Goal: Task Accomplishment & Management: Manage account settings

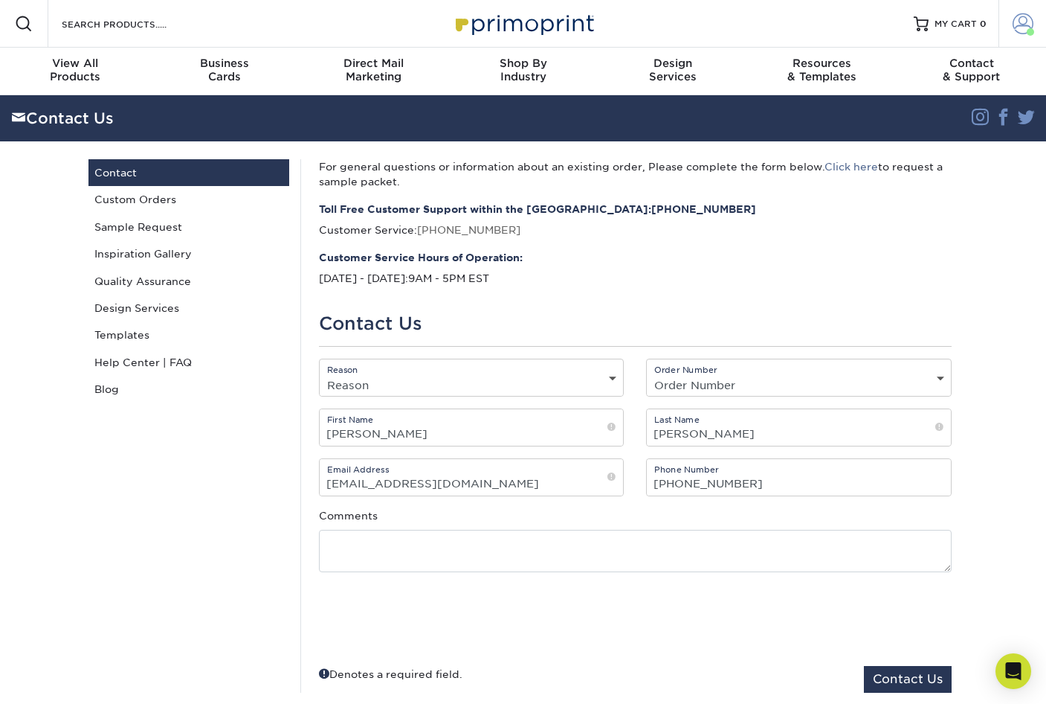
click at [1022, 24] on span at bounding box center [1023, 23] width 21 height 21
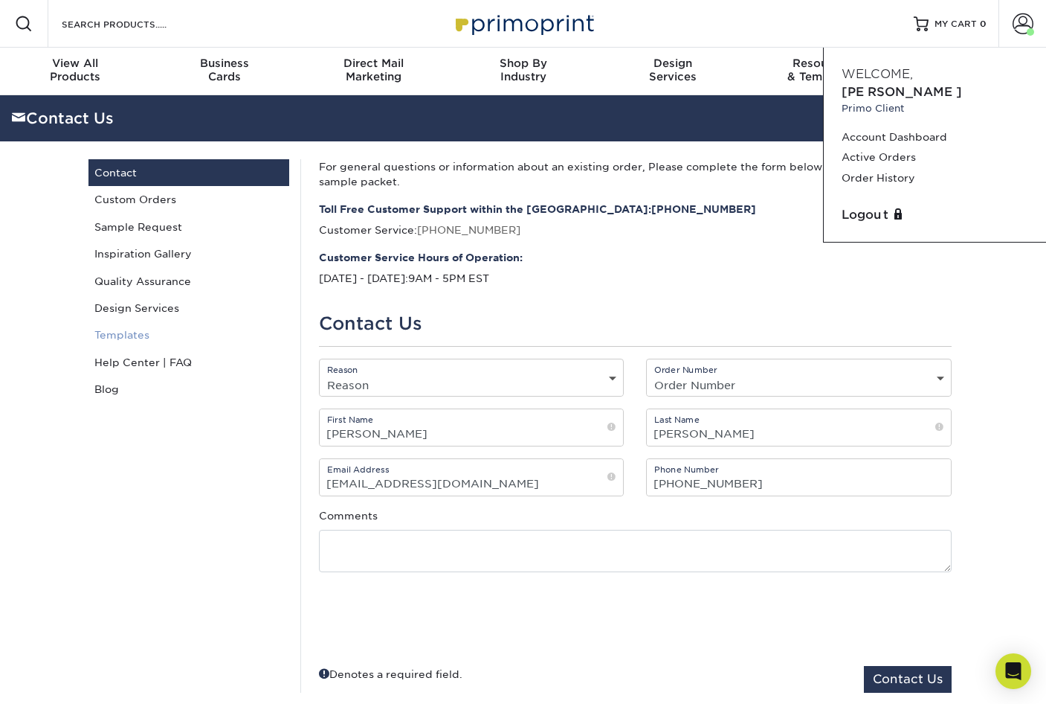
click at [140, 336] on link "Templates" at bounding box center [188, 334] width 201 height 27
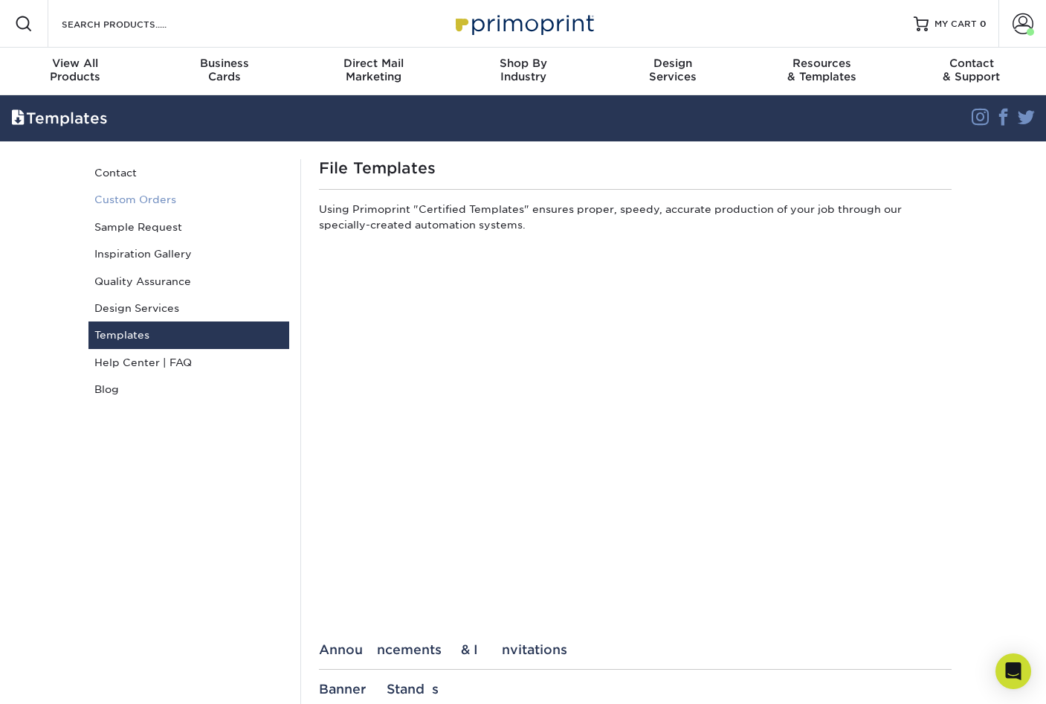
click at [126, 202] on link "Custom Orders" at bounding box center [188, 199] width 201 height 27
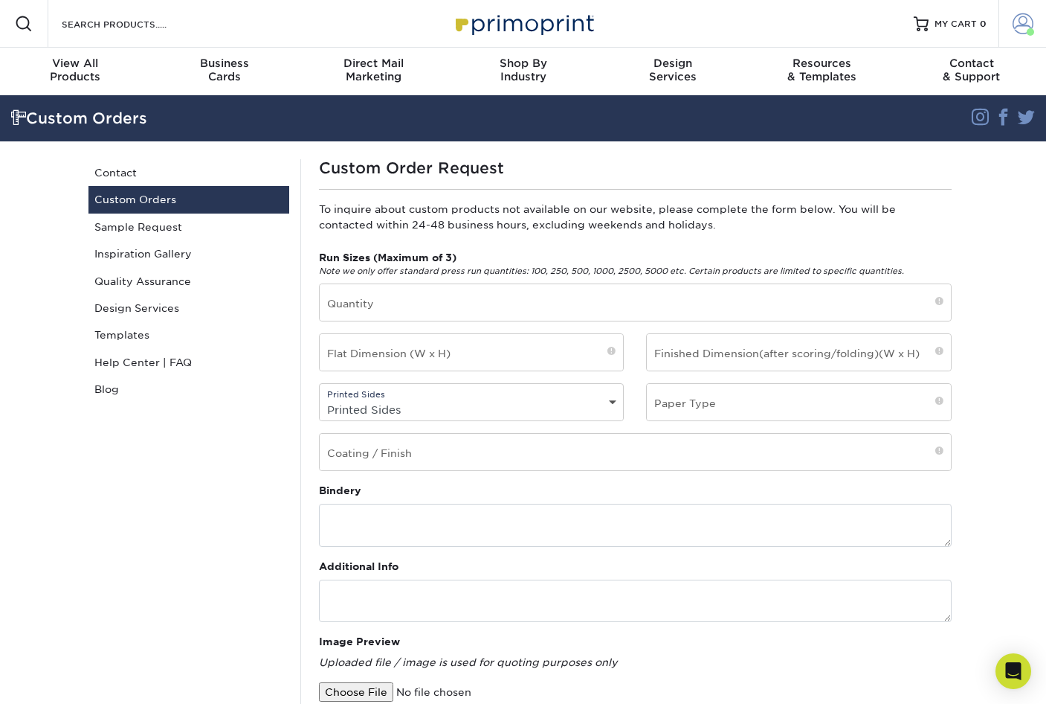
click at [1023, 27] on span at bounding box center [1023, 23] width 21 height 21
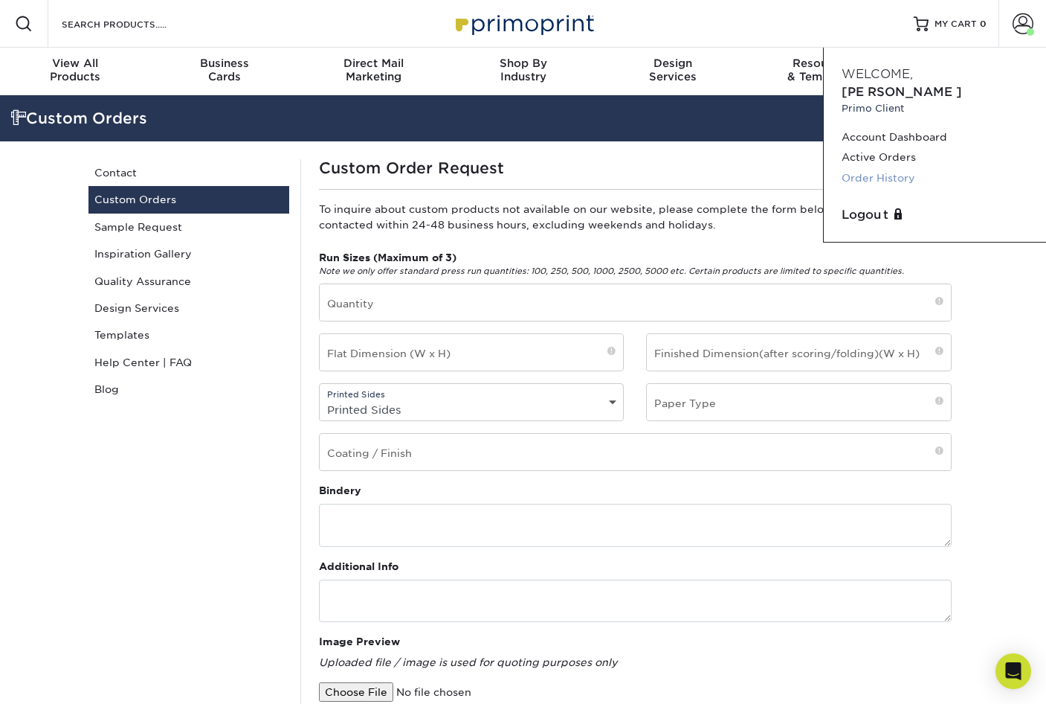
click at [899, 168] on link "Order History" at bounding box center [935, 178] width 187 height 20
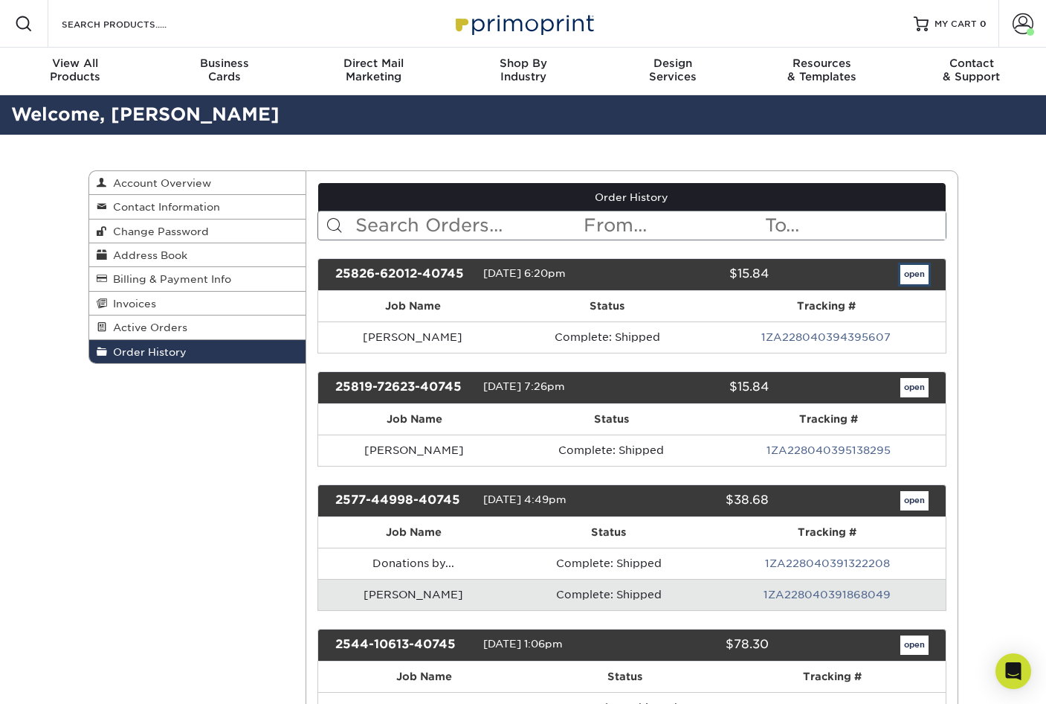
click at [912, 275] on link "open" at bounding box center [915, 274] width 28 height 19
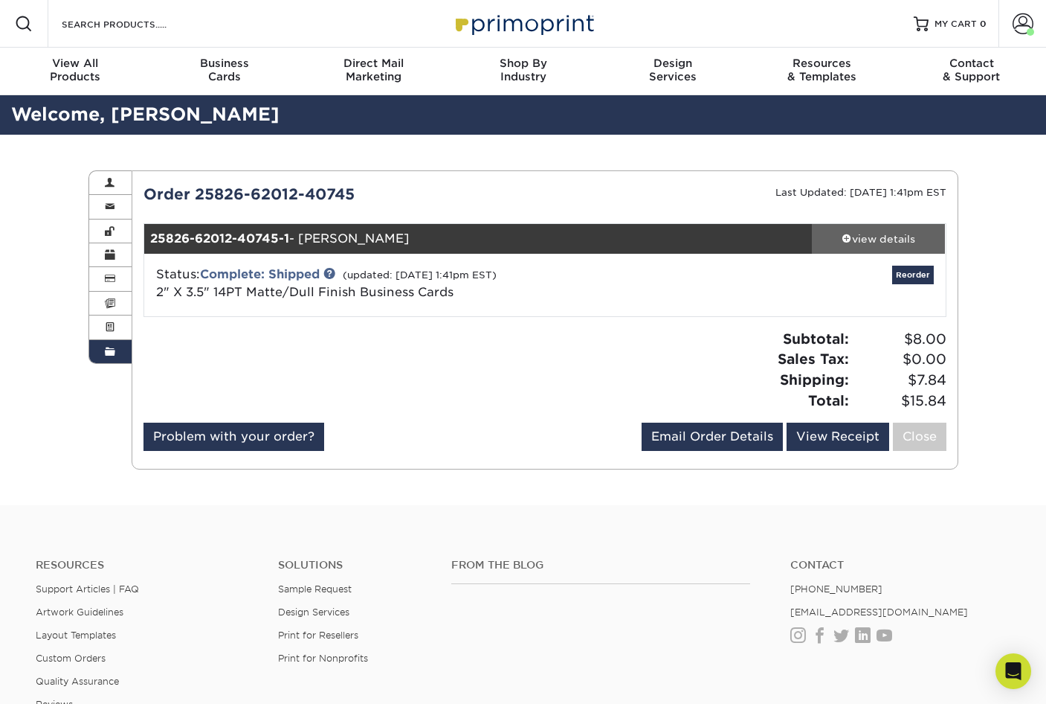
click at [884, 236] on div "view details" at bounding box center [879, 238] width 134 height 15
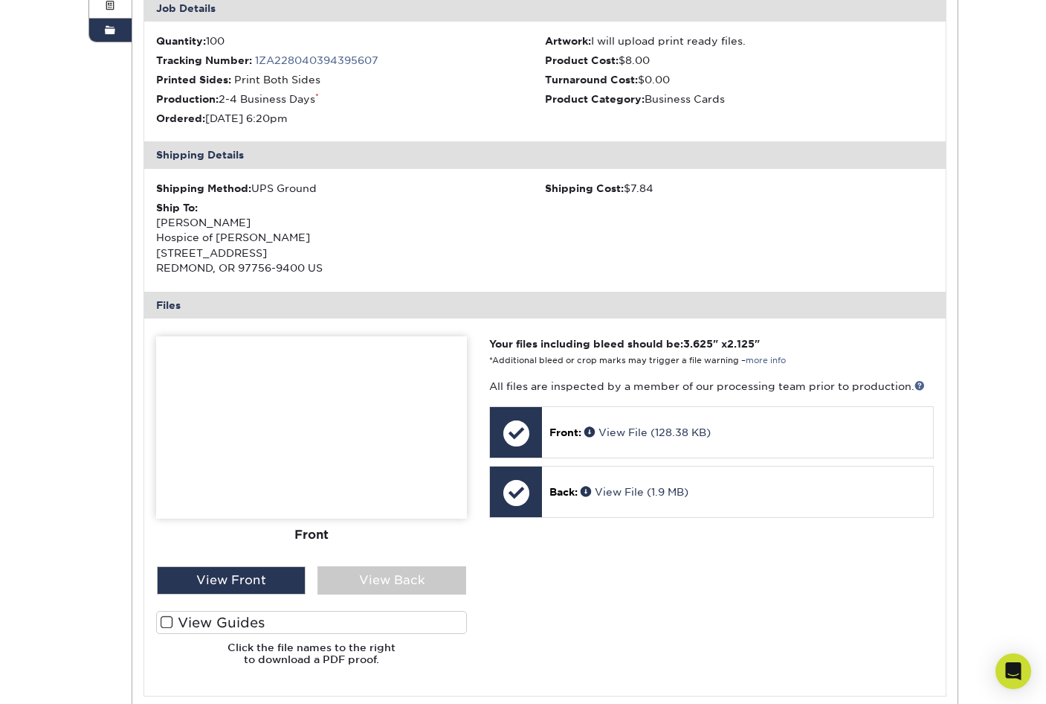
scroll to position [446, 0]
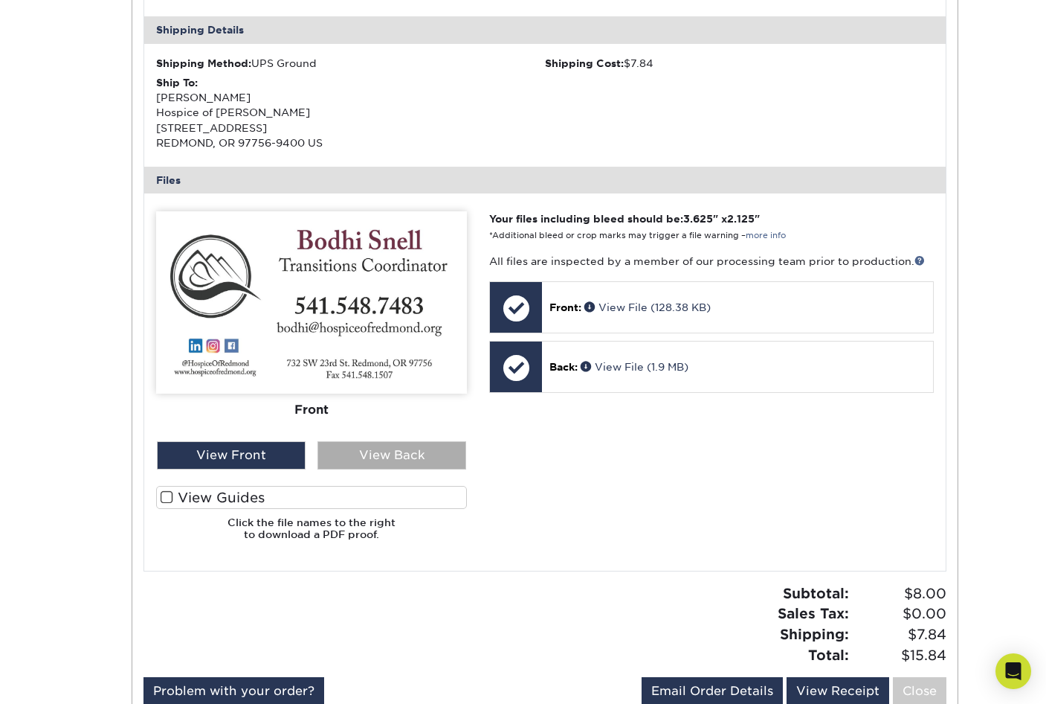
click at [379, 448] on div "View Back" at bounding box center [392, 455] width 149 height 28
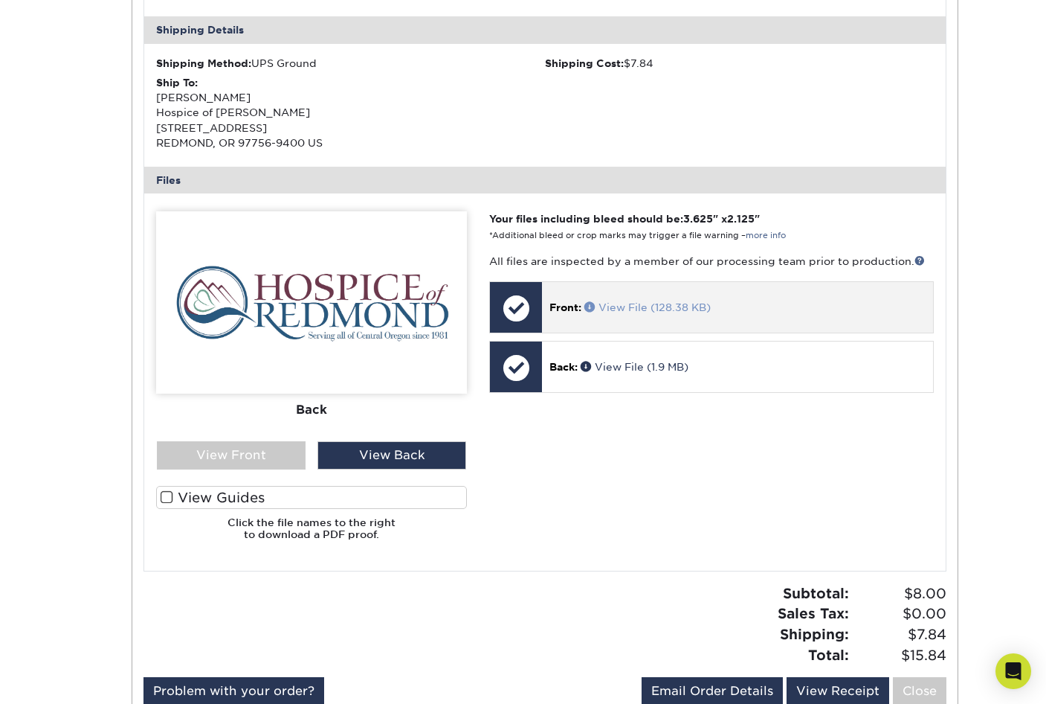
click at [643, 309] on link "View File (128.38 KB)" at bounding box center [648, 307] width 126 height 12
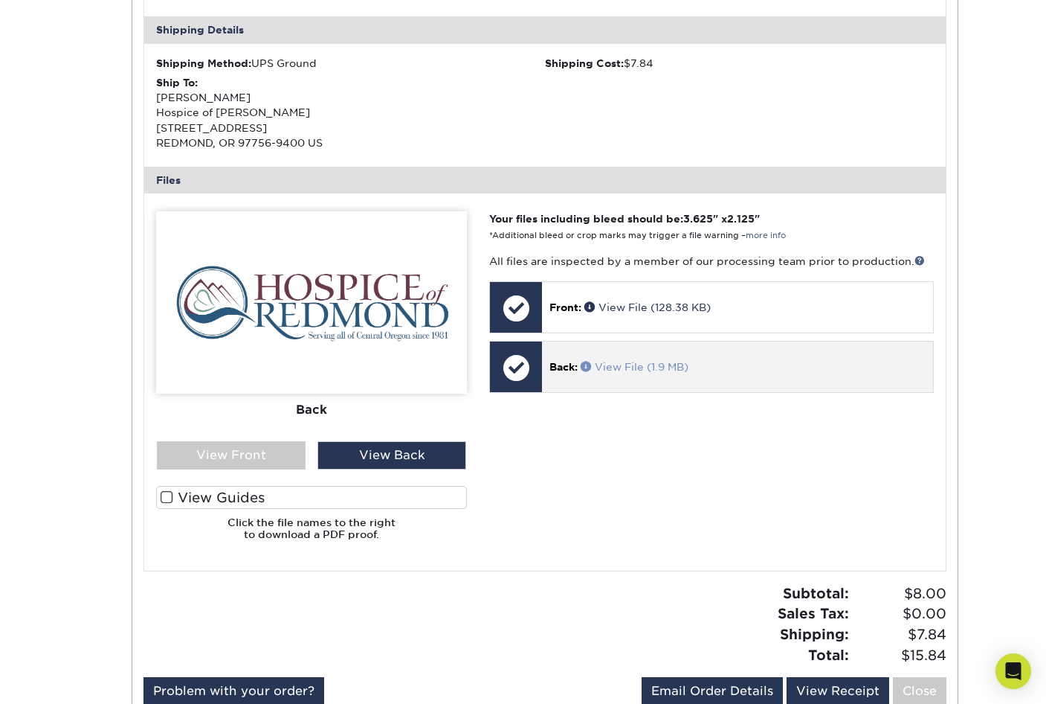
click at [622, 369] on link "View File (1.9 MB)" at bounding box center [635, 367] width 108 height 12
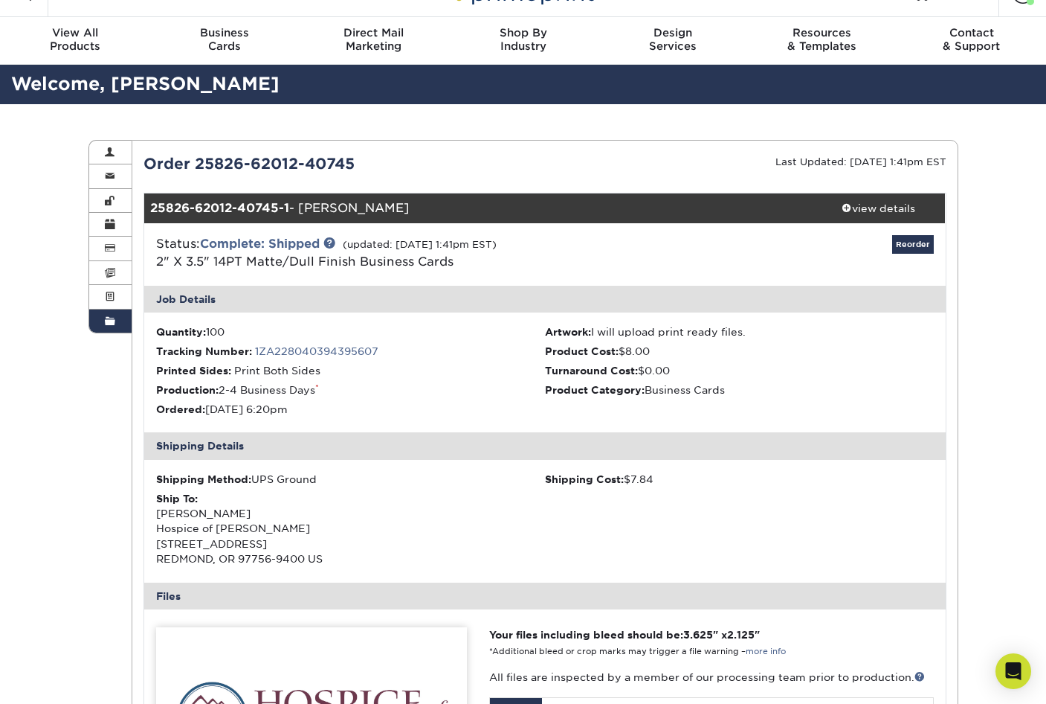
scroll to position [0, 0]
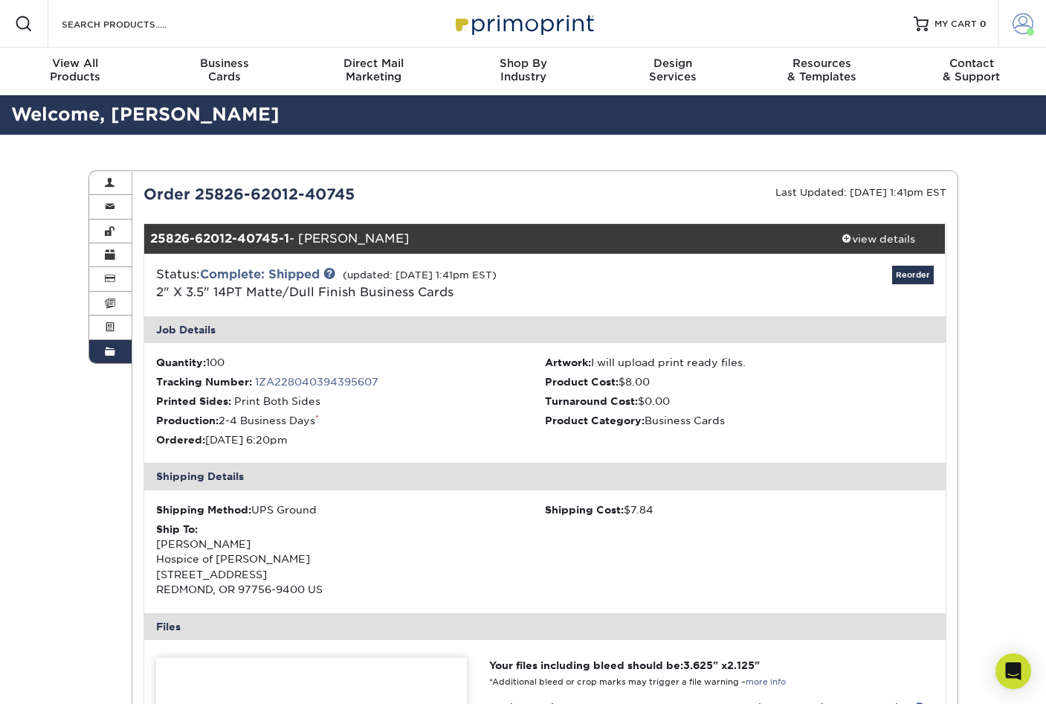
click at [1017, 20] on span at bounding box center [1023, 23] width 21 height 21
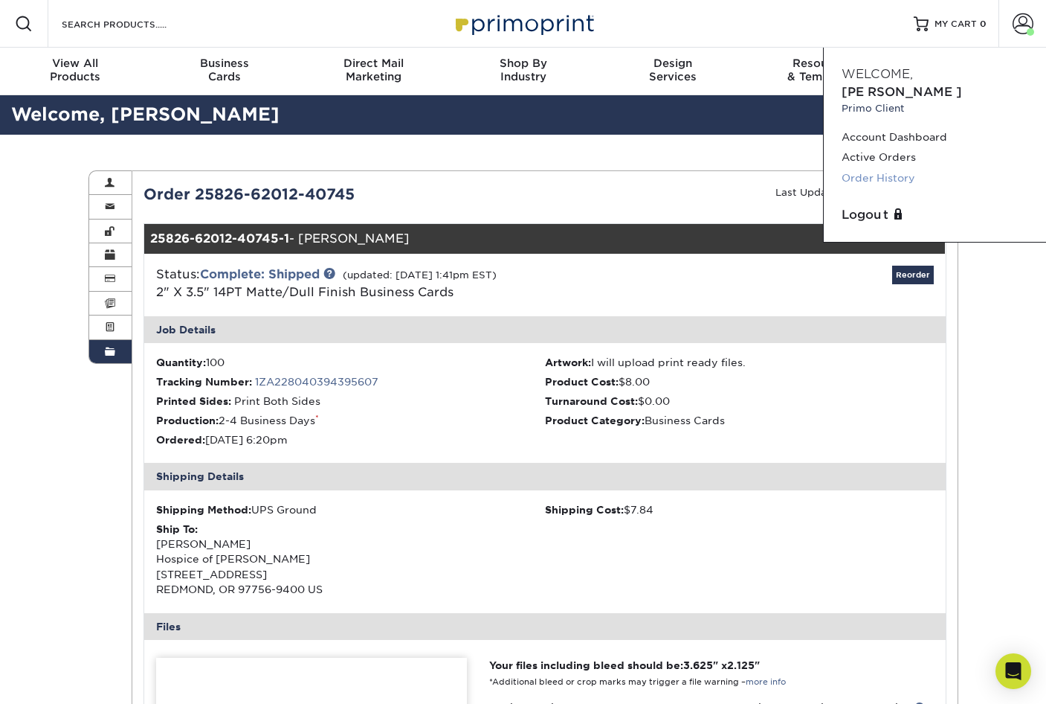
click at [915, 168] on link "Order History" at bounding box center [935, 178] width 187 height 20
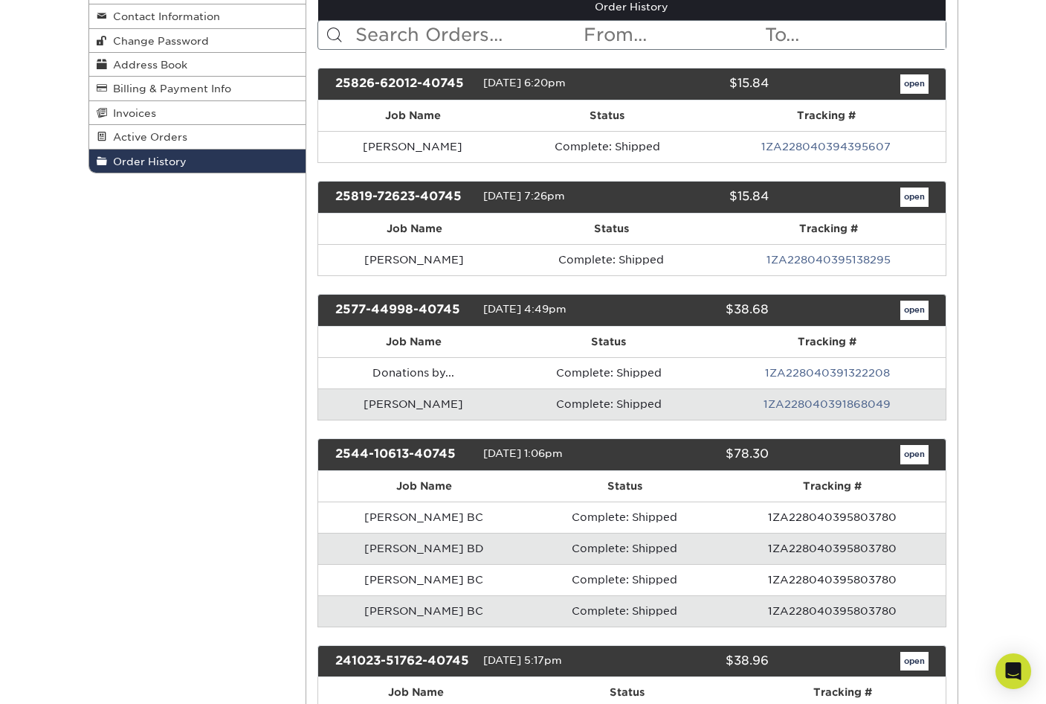
scroll to position [223, 0]
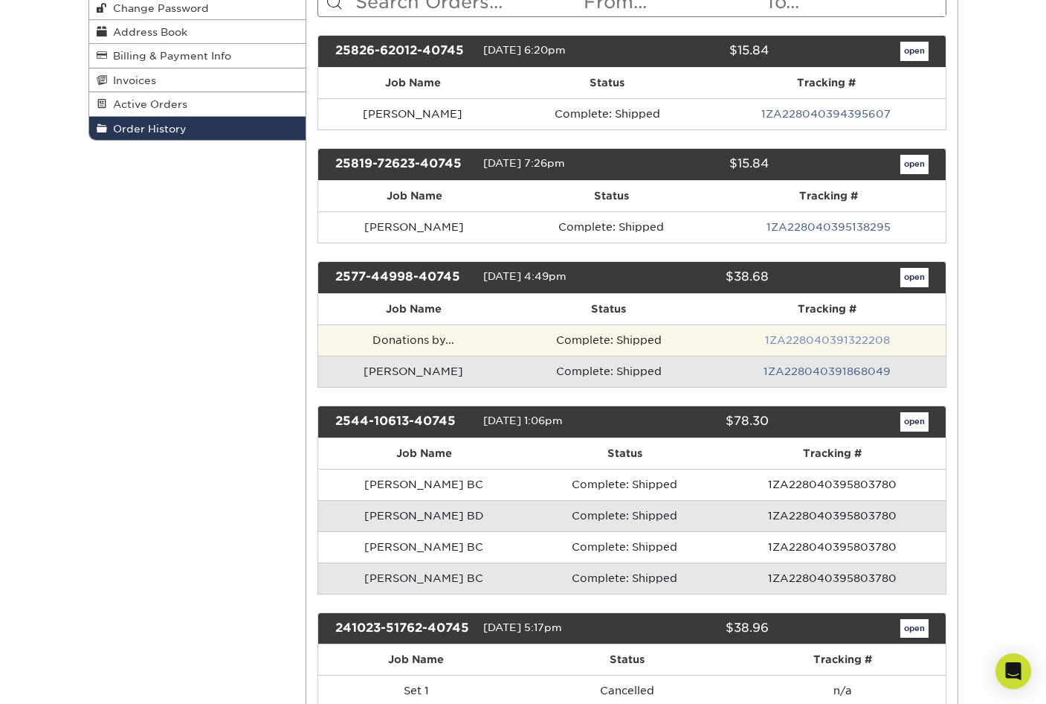
click at [800, 338] on link "1ZA228040391322208" at bounding box center [827, 340] width 125 height 12
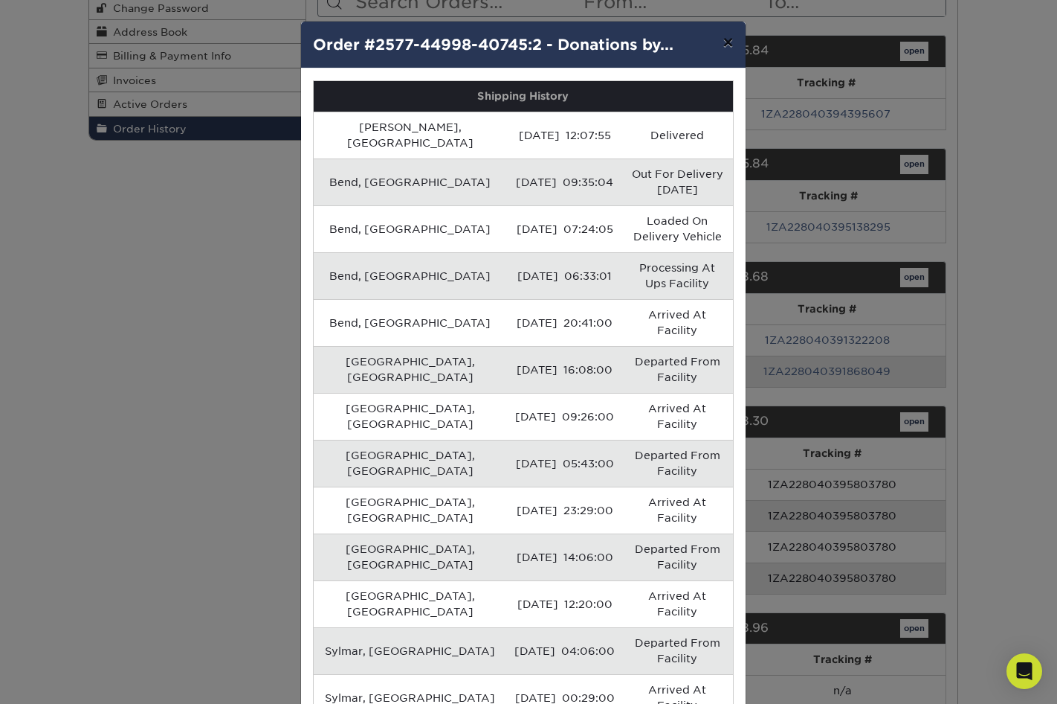
click at [722, 39] on button "×" at bounding box center [728, 43] width 34 height 42
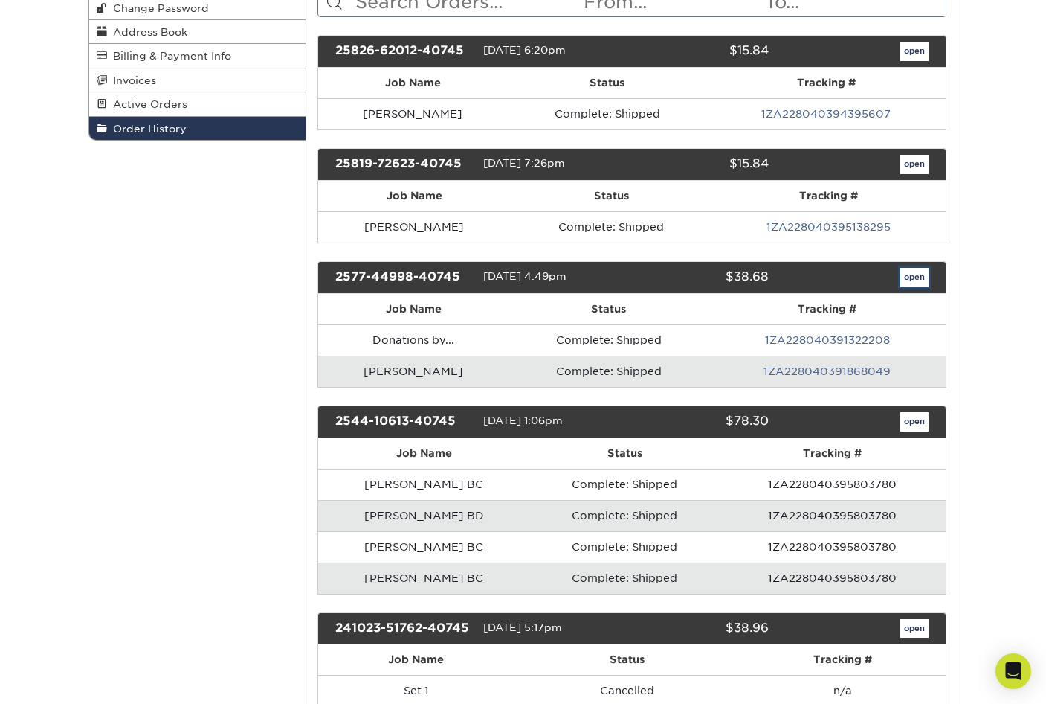
click at [912, 275] on link "open" at bounding box center [915, 277] width 28 height 19
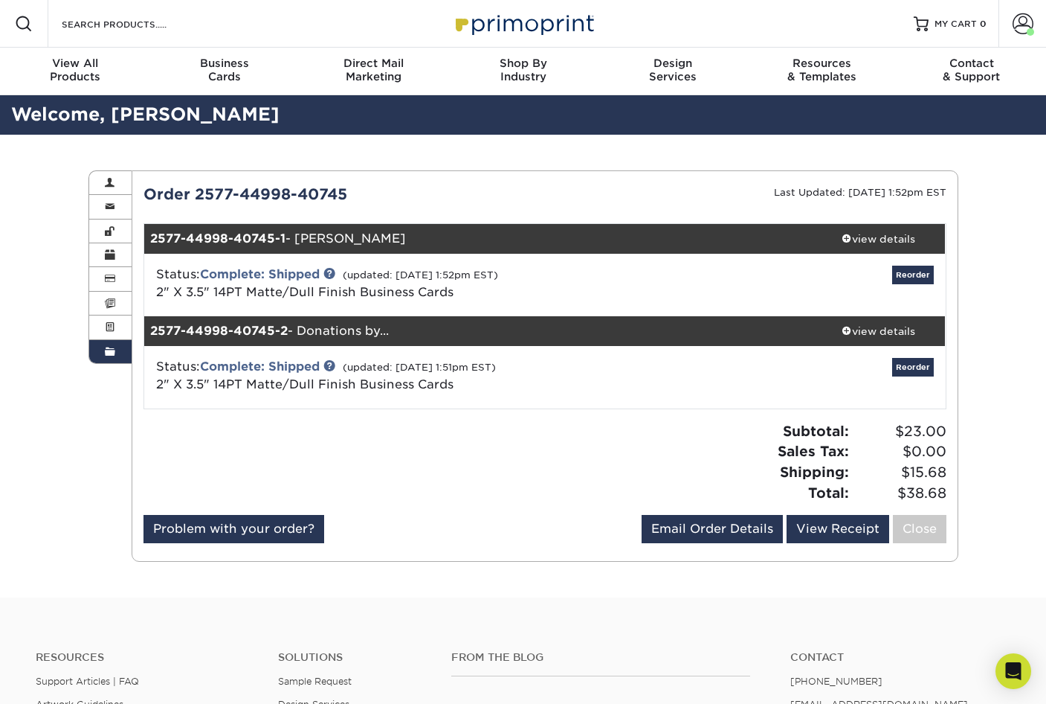
click at [438, 332] on div "2577-44998-40745-2 - Donations by..." at bounding box center [478, 331] width 668 height 30
click at [886, 331] on div "view details" at bounding box center [879, 330] width 134 height 15
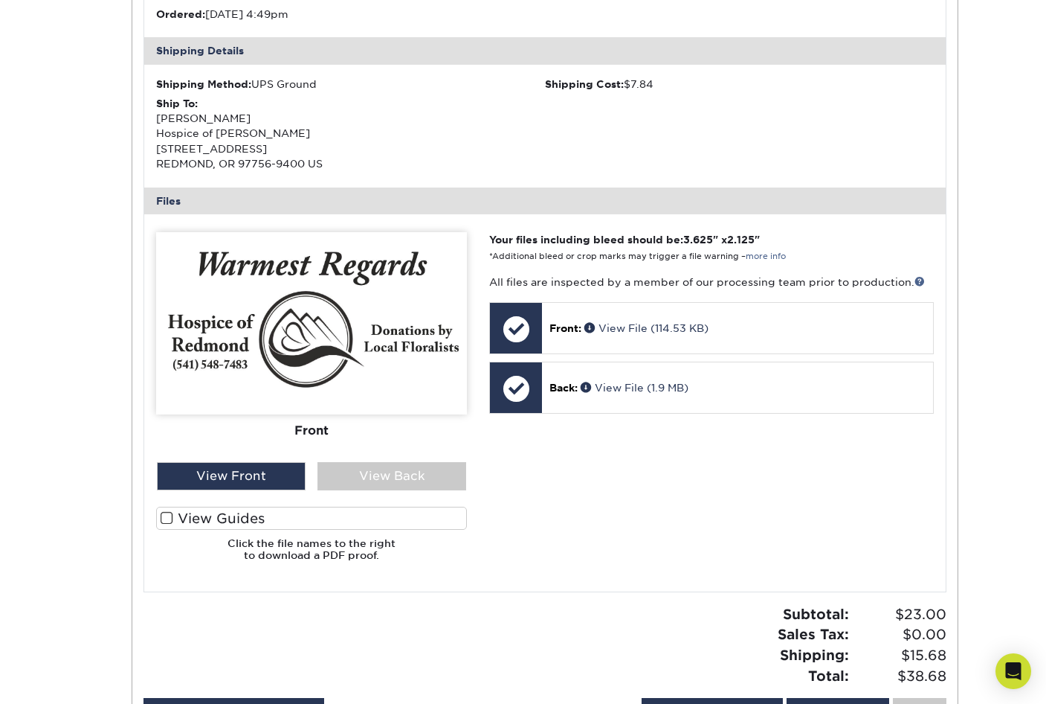
scroll to position [521, 0]
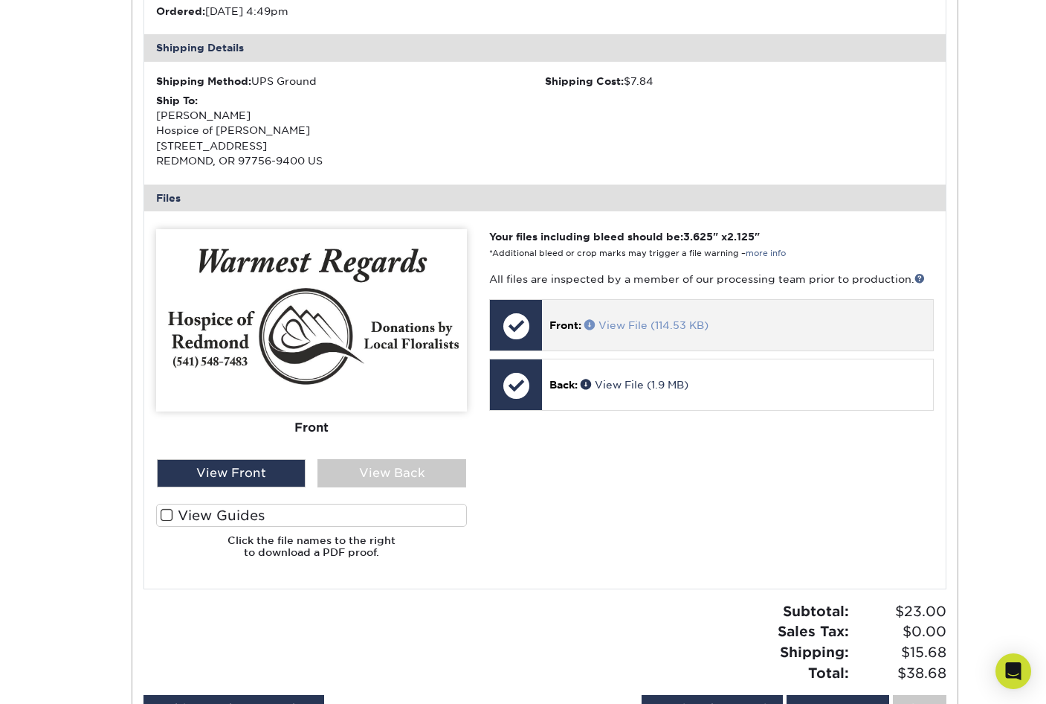
click at [646, 326] on link "View File (114.53 KB)" at bounding box center [647, 325] width 124 height 12
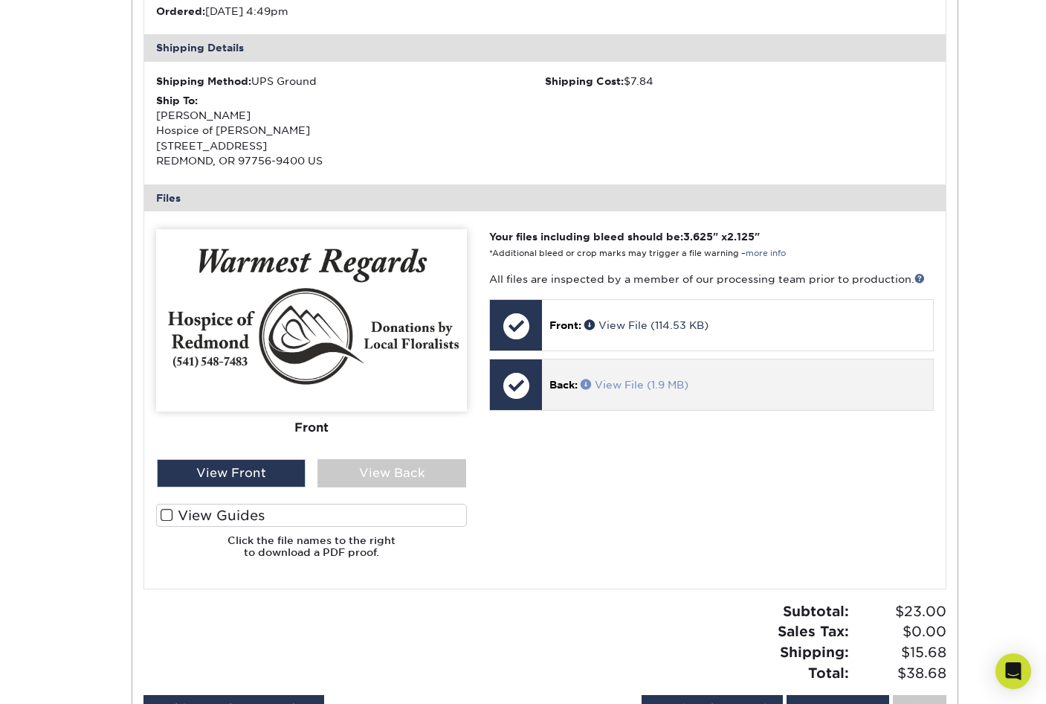
click at [619, 384] on link "View File (1.9 MB)" at bounding box center [635, 385] width 108 height 12
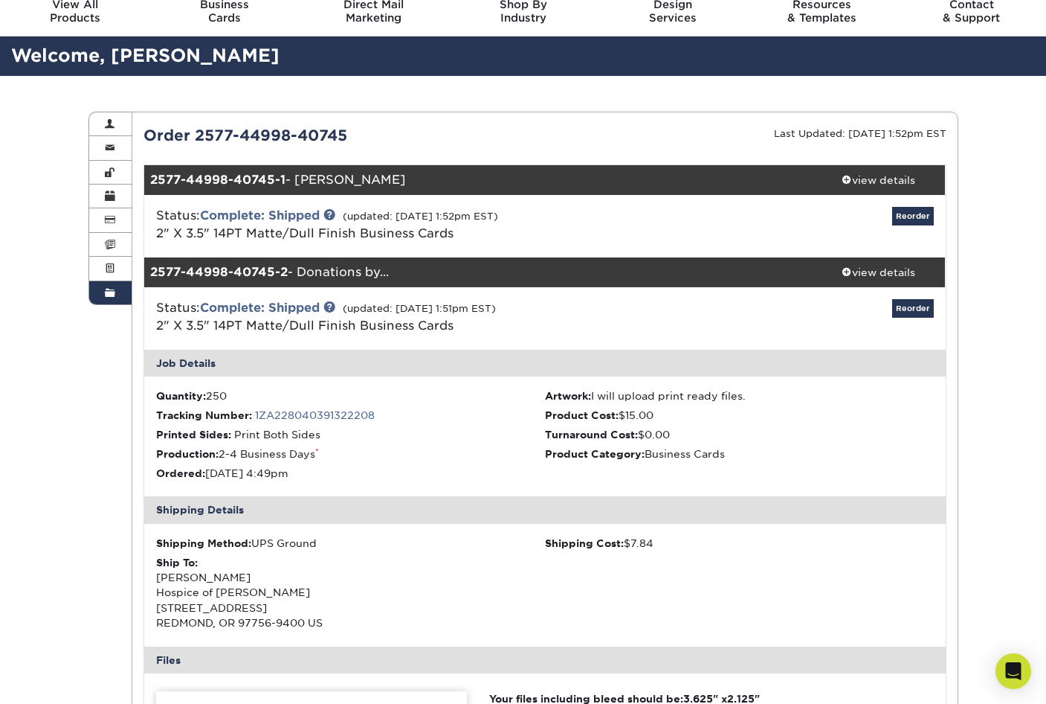
scroll to position [0, 0]
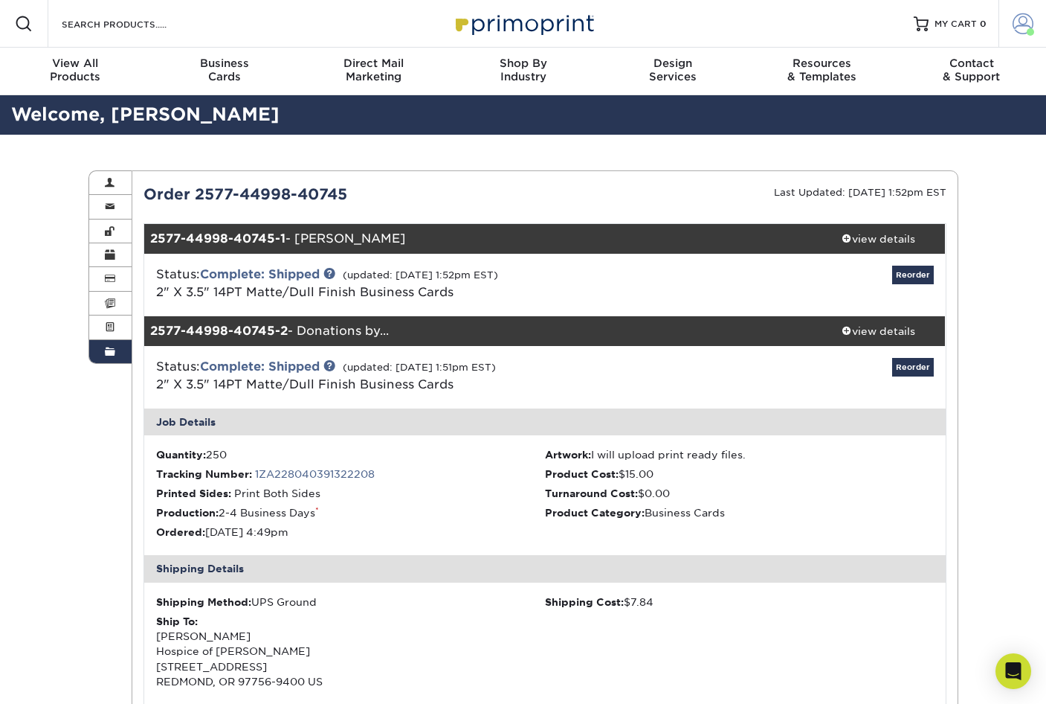
click at [1016, 22] on span at bounding box center [1023, 23] width 21 height 21
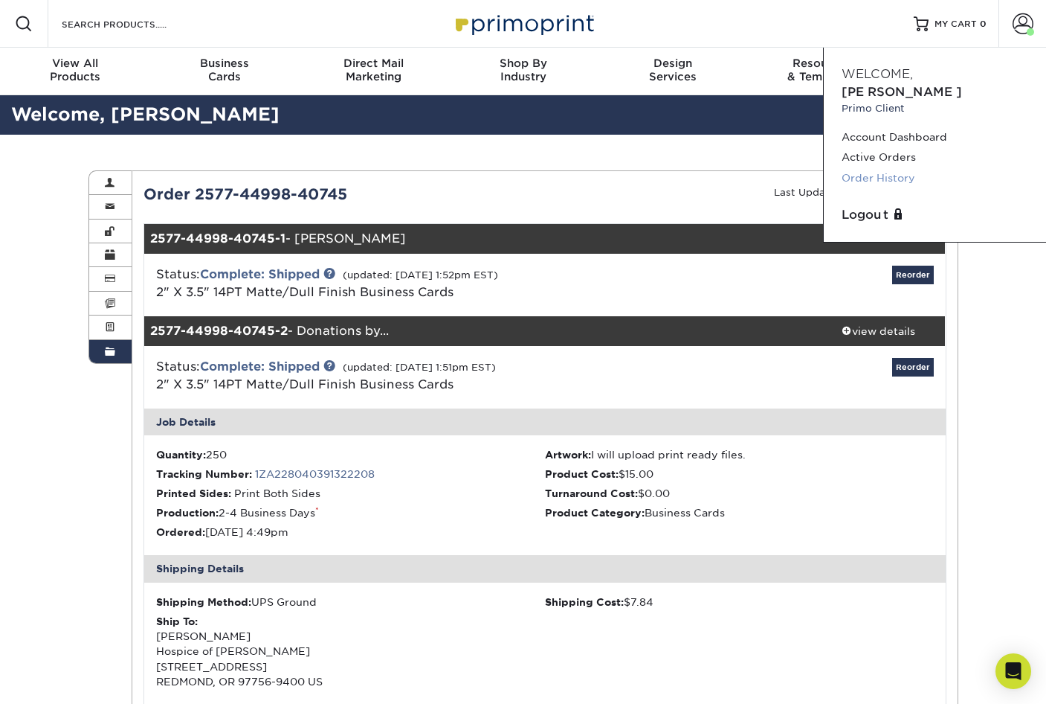
click at [895, 168] on link "Order History" at bounding box center [935, 178] width 187 height 20
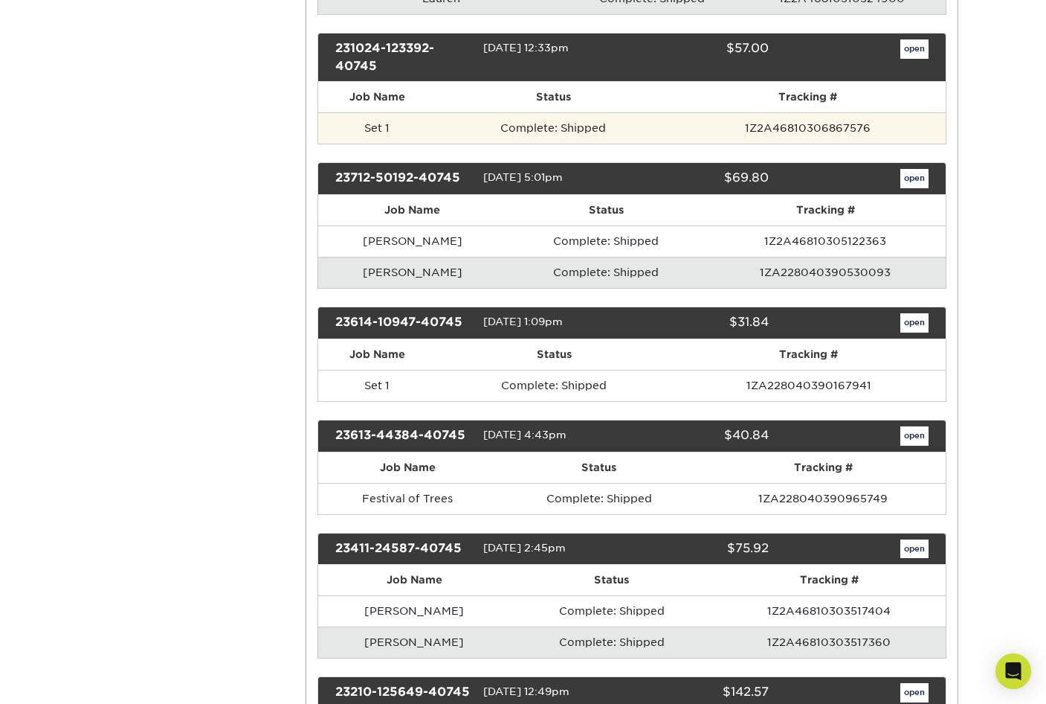
scroll to position [1264, 0]
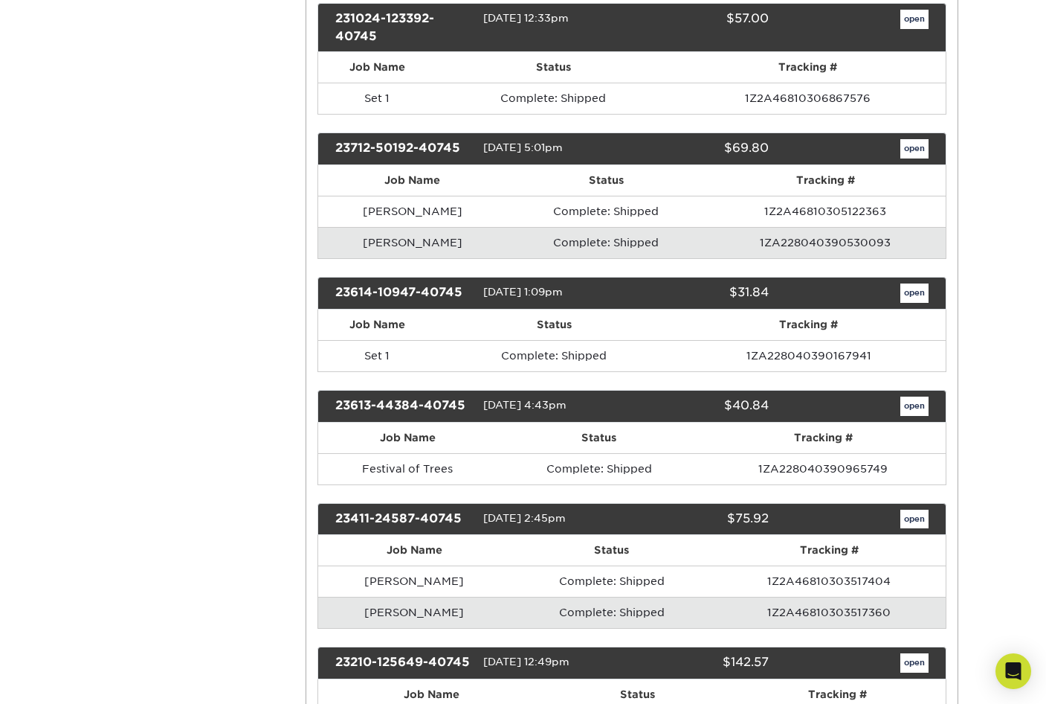
click at [895, 403] on div "open" at bounding box center [859, 405] width 159 height 19
click at [909, 403] on link "open" at bounding box center [915, 405] width 28 height 19
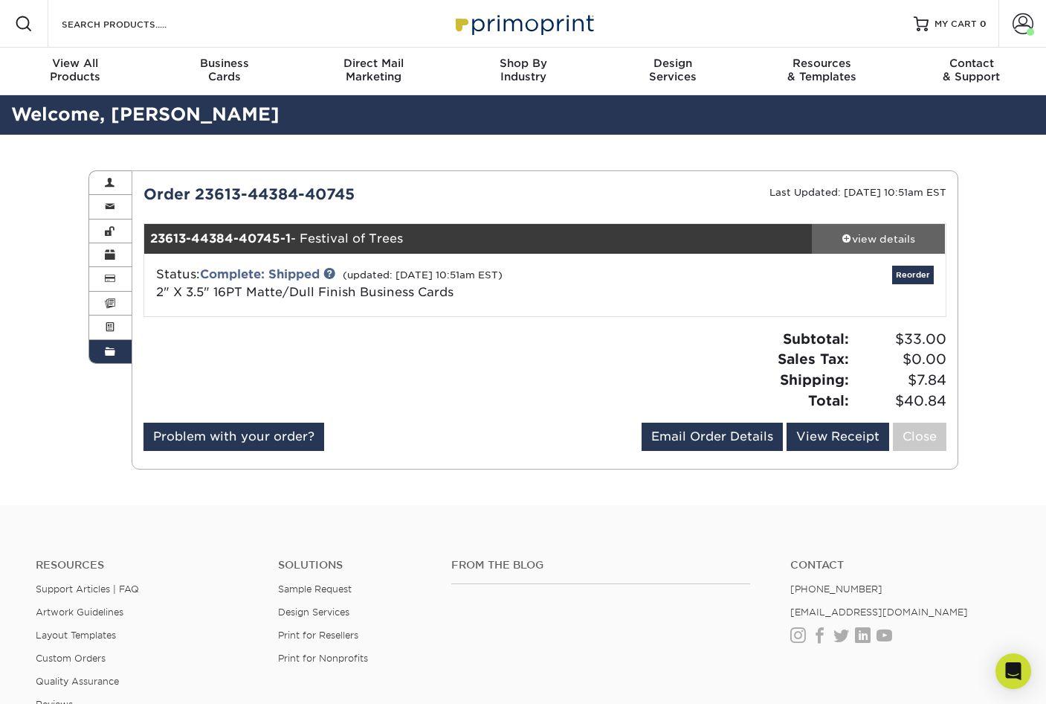
click at [880, 237] on div "view details" at bounding box center [879, 238] width 134 height 15
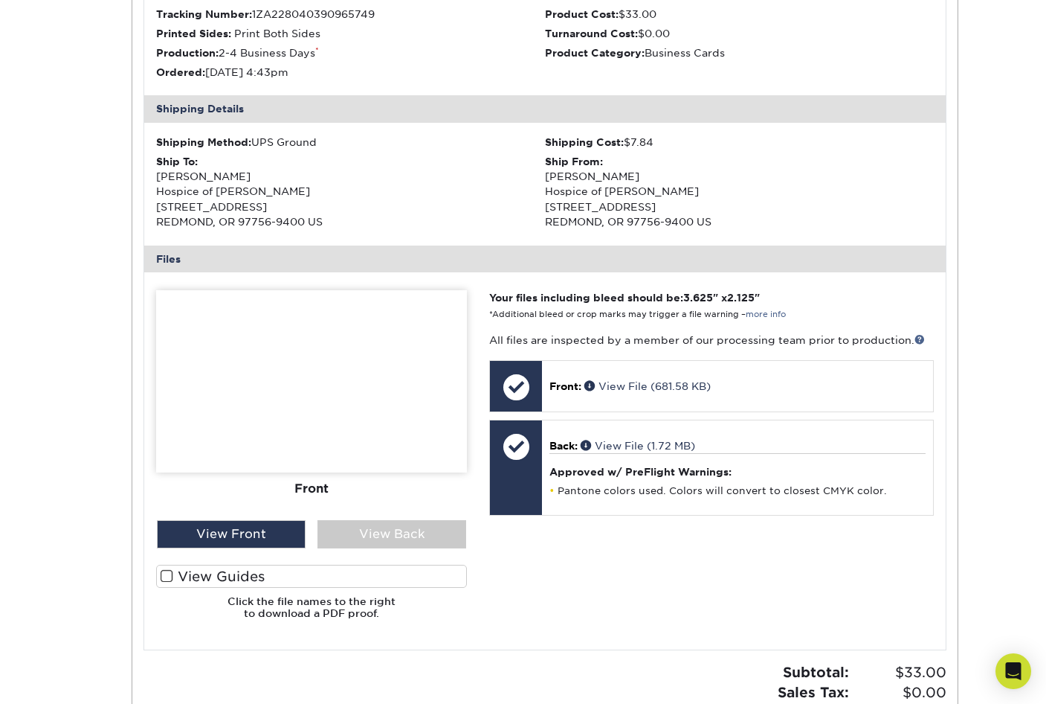
scroll to position [372, 0]
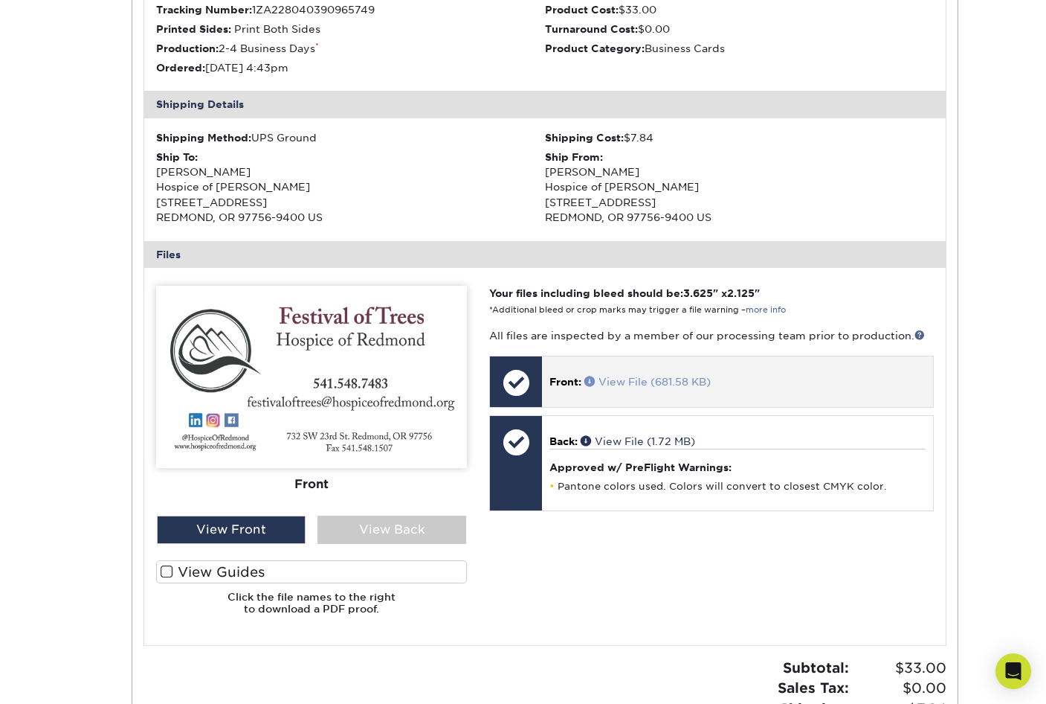
click at [631, 377] on link "View File (681.58 KB)" at bounding box center [648, 382] width 126 height 12
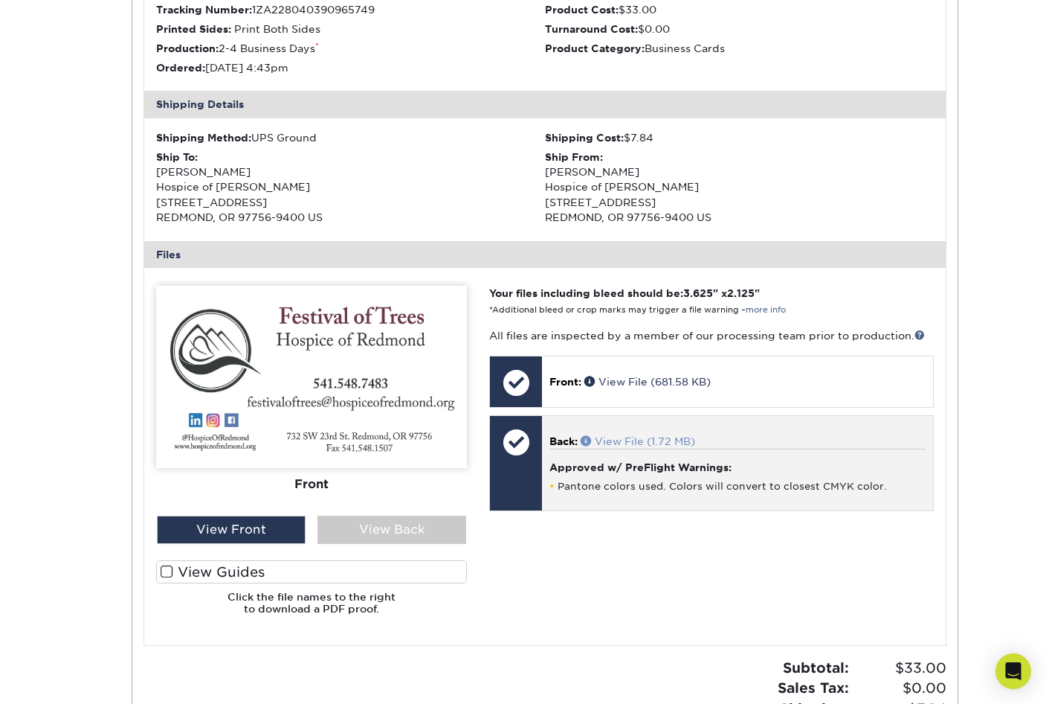
click at [624, 441] on link "View File (1.72 MB)" at bounding box center [638, 441] width 115 height 12
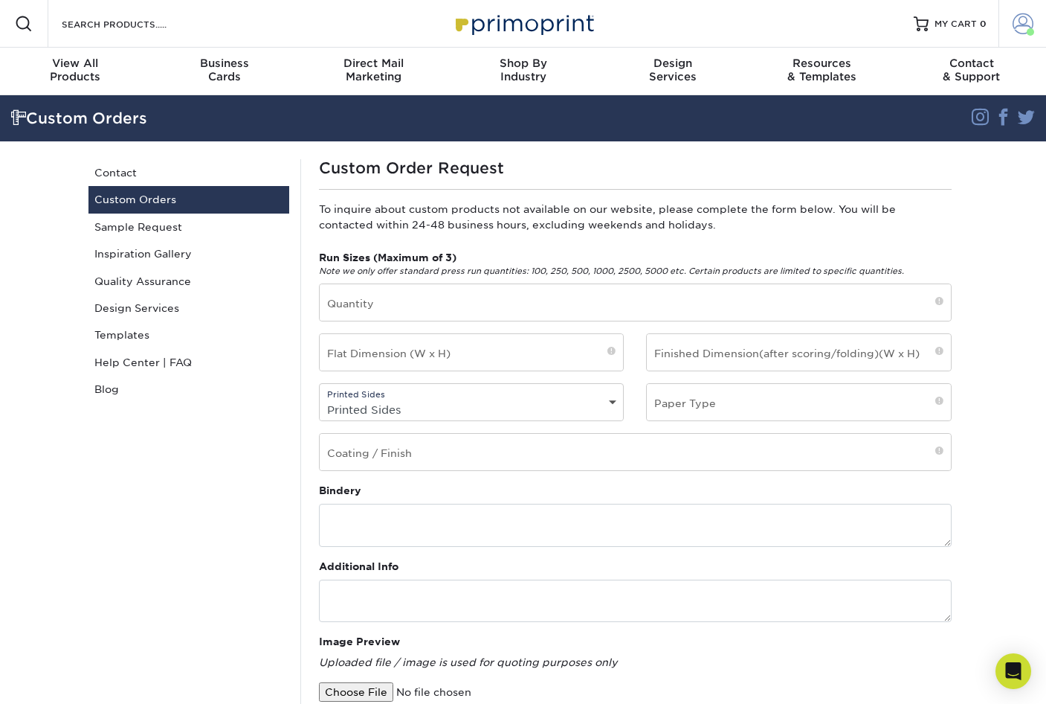
click at [1019, 22] on span at bounding box center [1023, 23] width 21 height 21
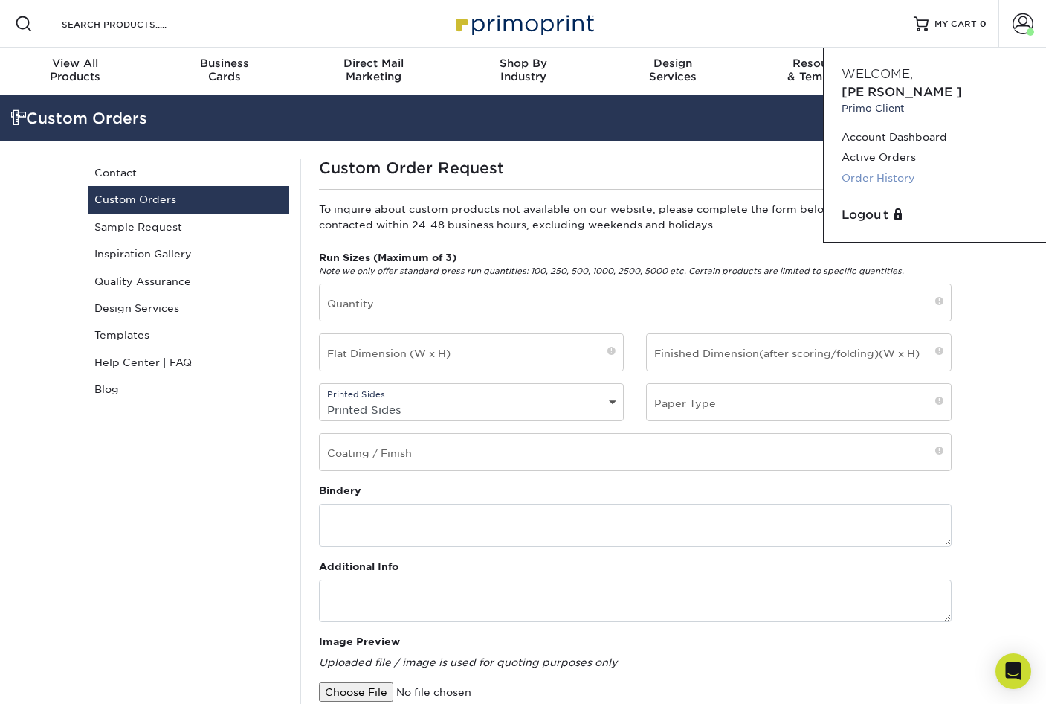
click at [917, 168] on link "Order History" at bounding box center [935, 178] width 187 height 20
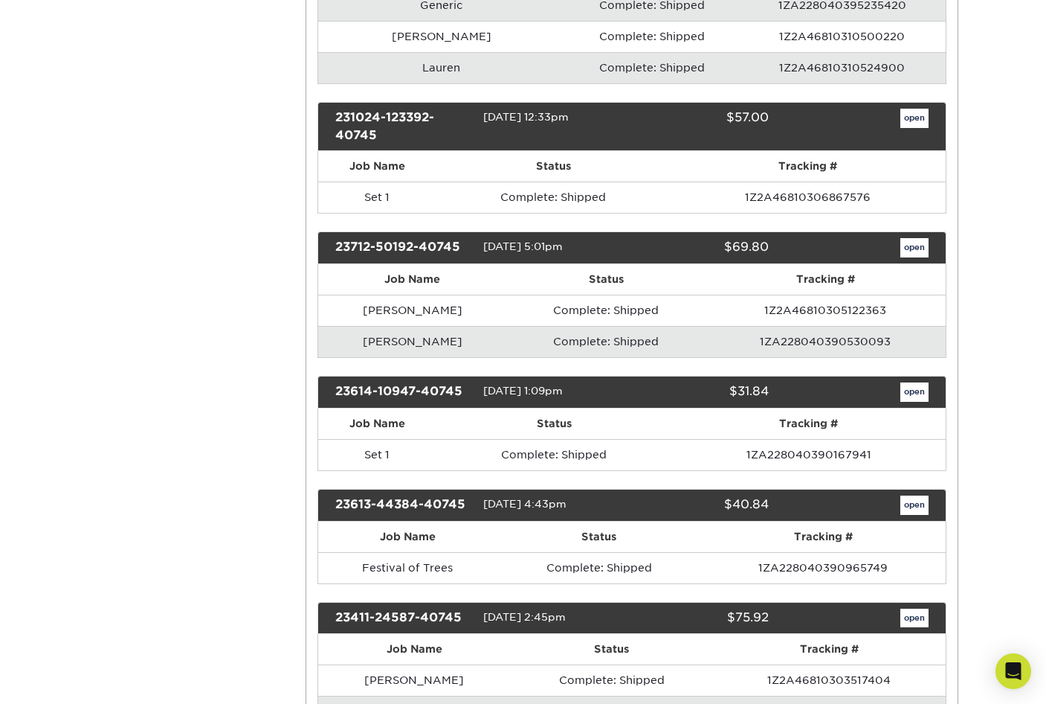
scroll to position [1190, 0]
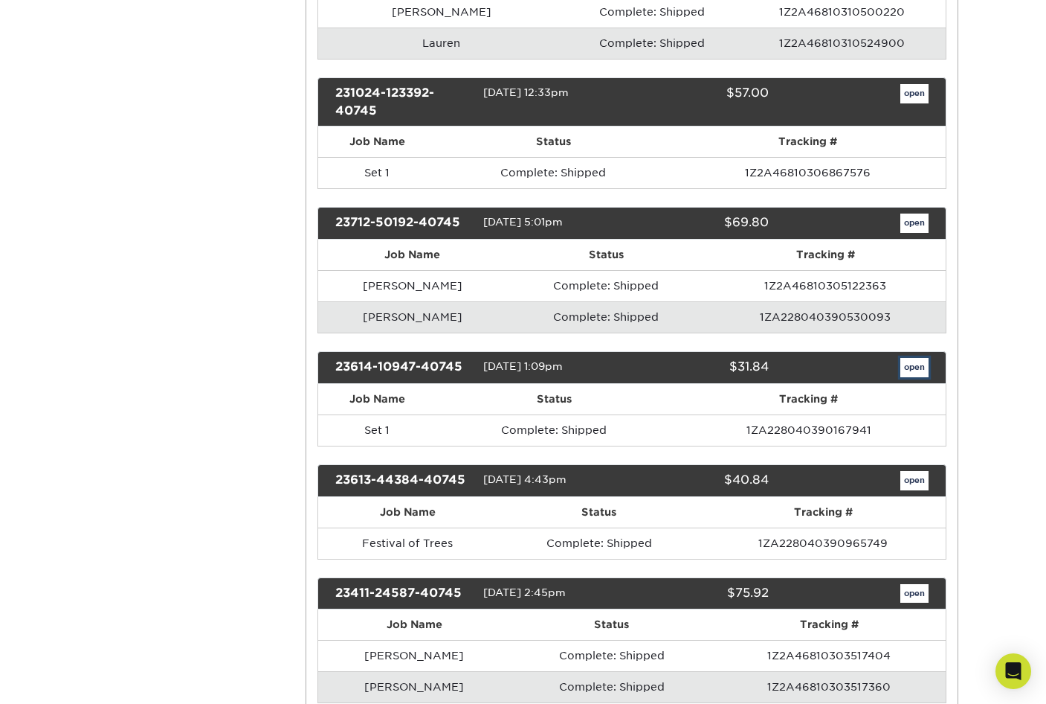
click at [914, 364] on link "open" at bounding box center [915, 367] width 28 height 19
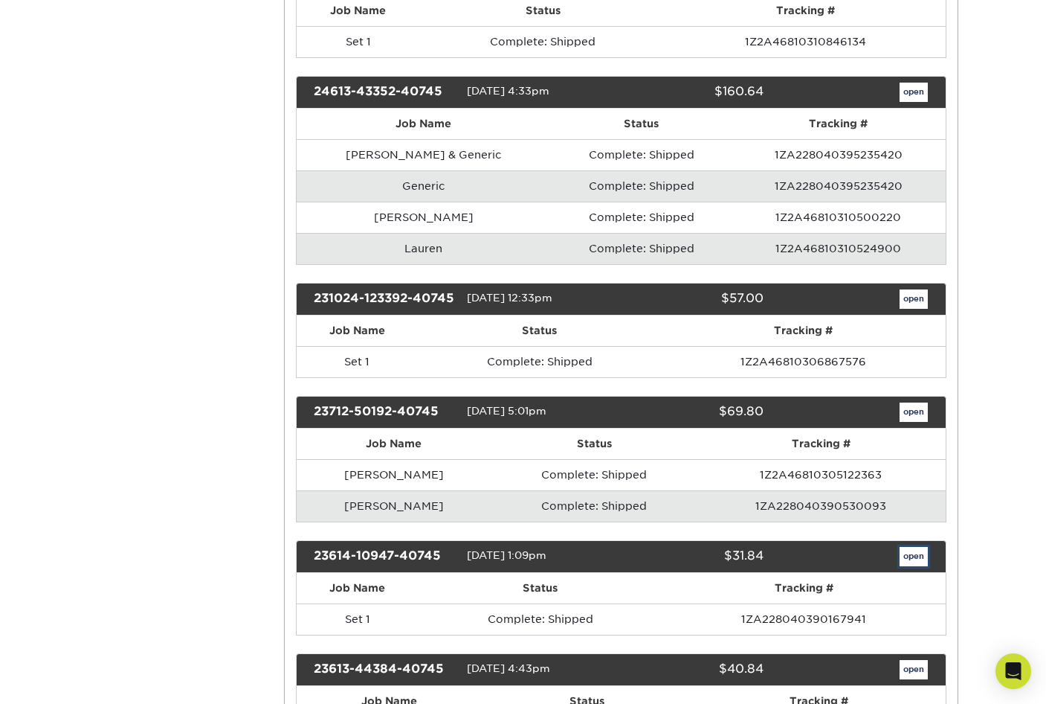
scroll to position [0, 0]
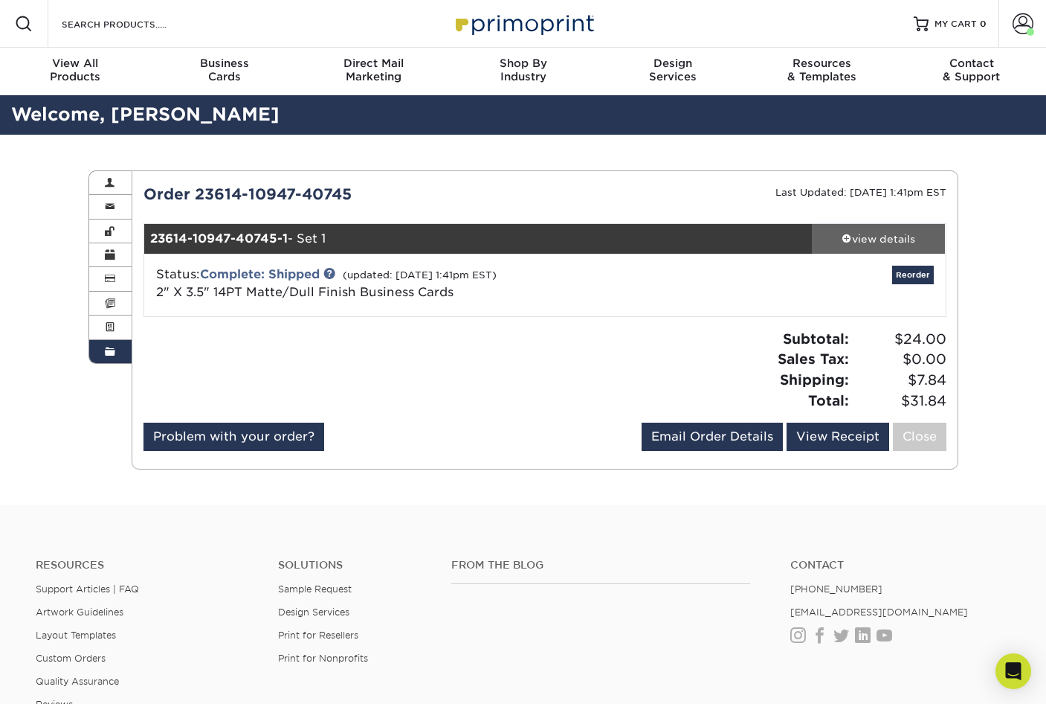
click at [904, 236] on div "view details" at bounding box center [879, 238] width 134 height 15
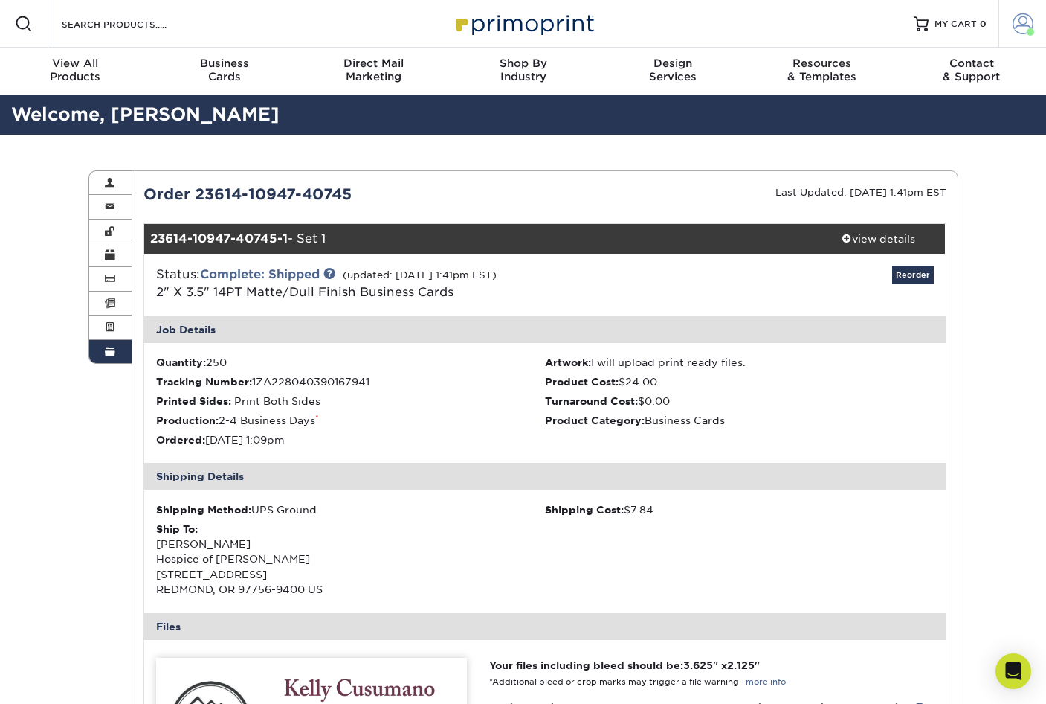
click at [1016, 26] on span at bounding box center [1023, 23] width 21 height 21
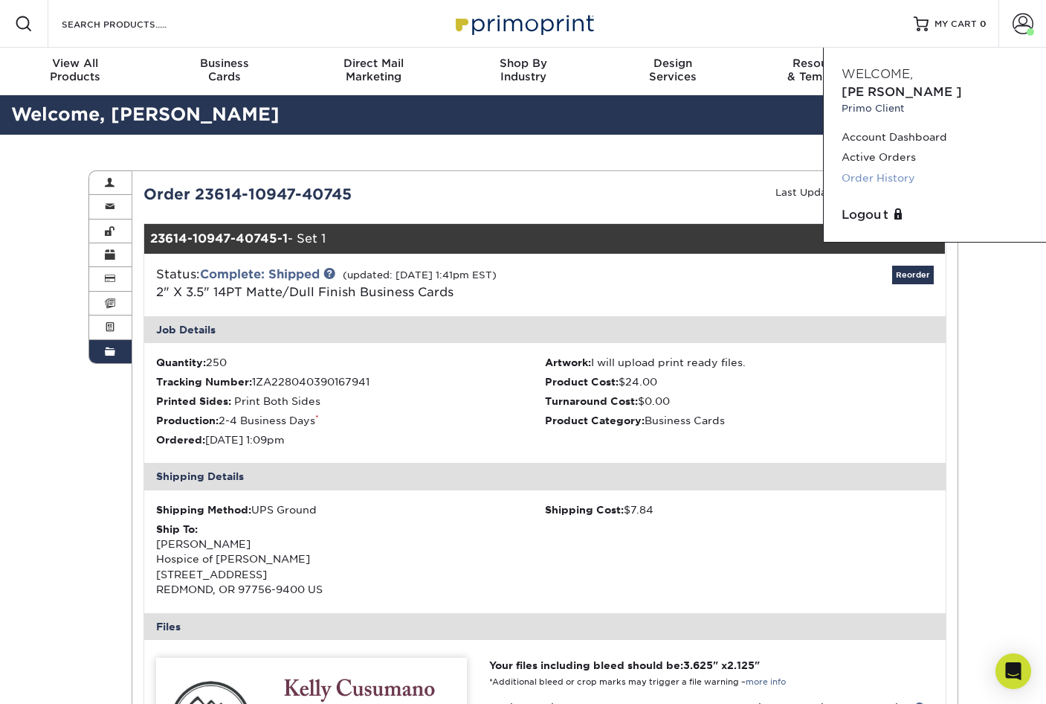
click at [911, 168] on link "Order History" at bounding box center [935, 178] width 187 height 20
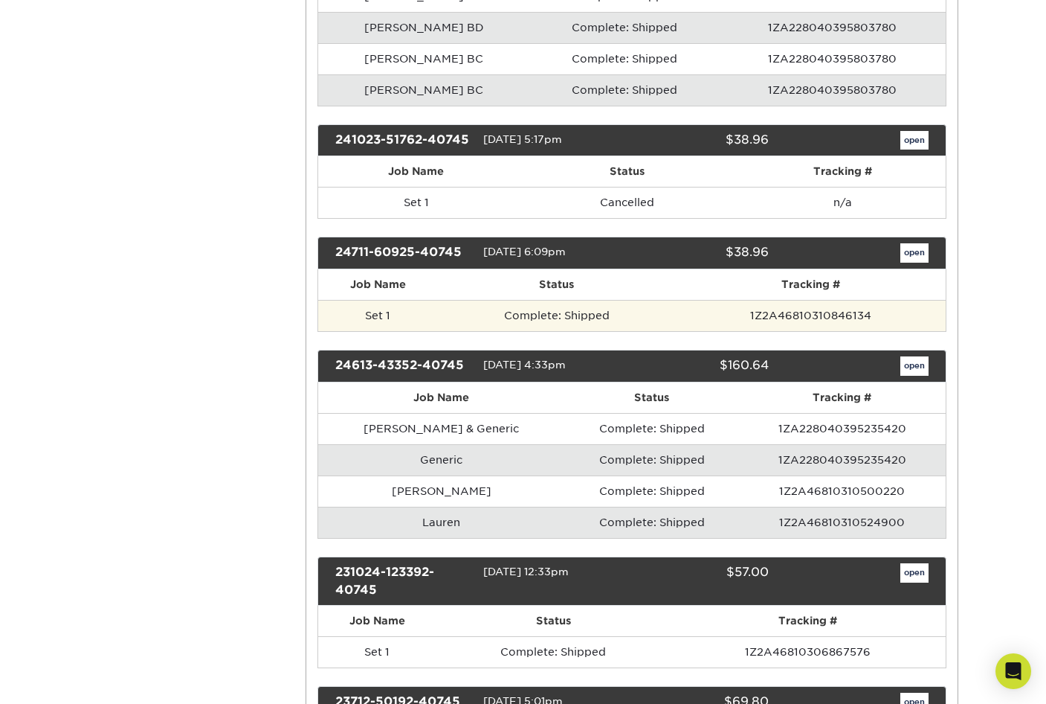
scroll to position [744, 0]
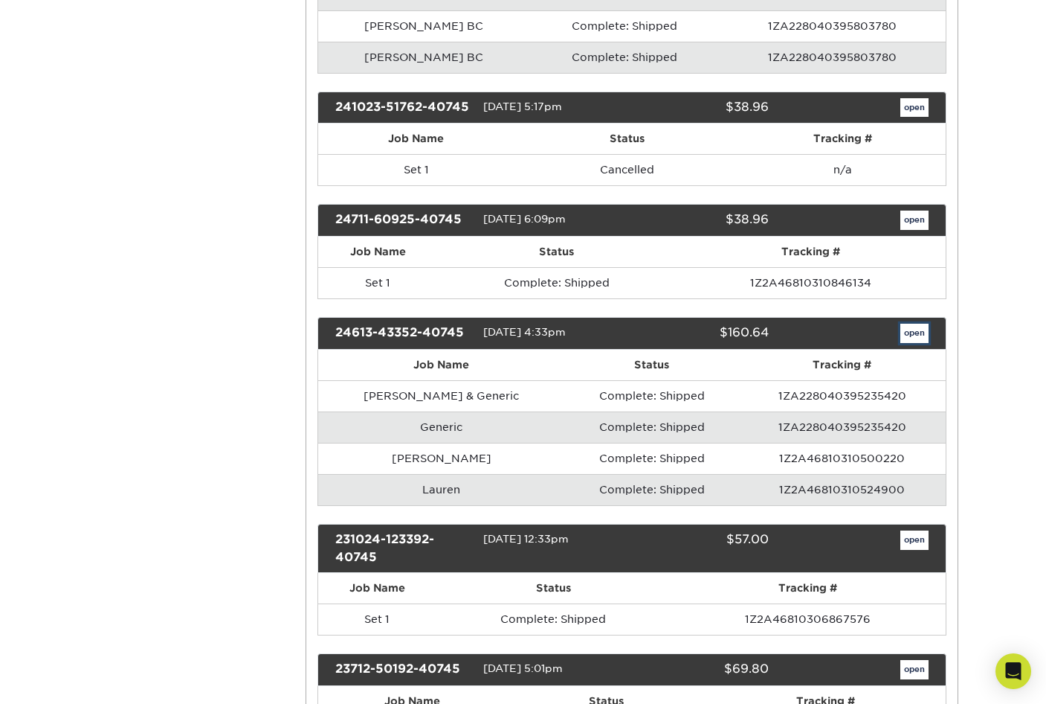
click at [908, 330] on link "open" at bounding box center [915, 332] width 28 height 19
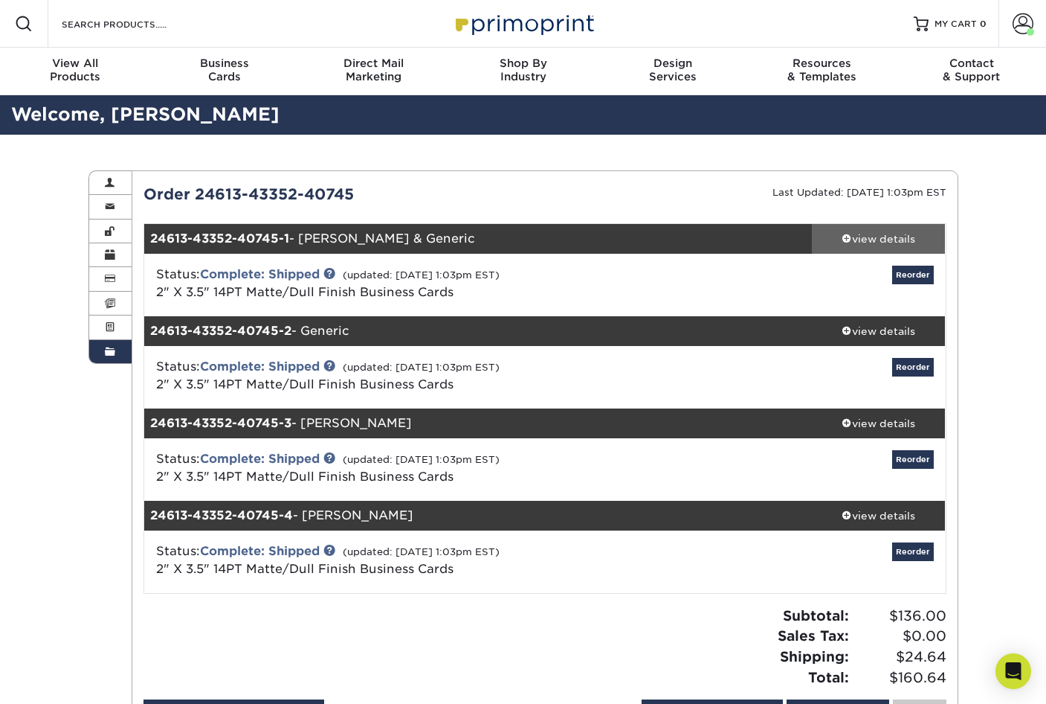
click at [882, 237] on div "view details" at bounding box center [879, 238] width 134 height 15
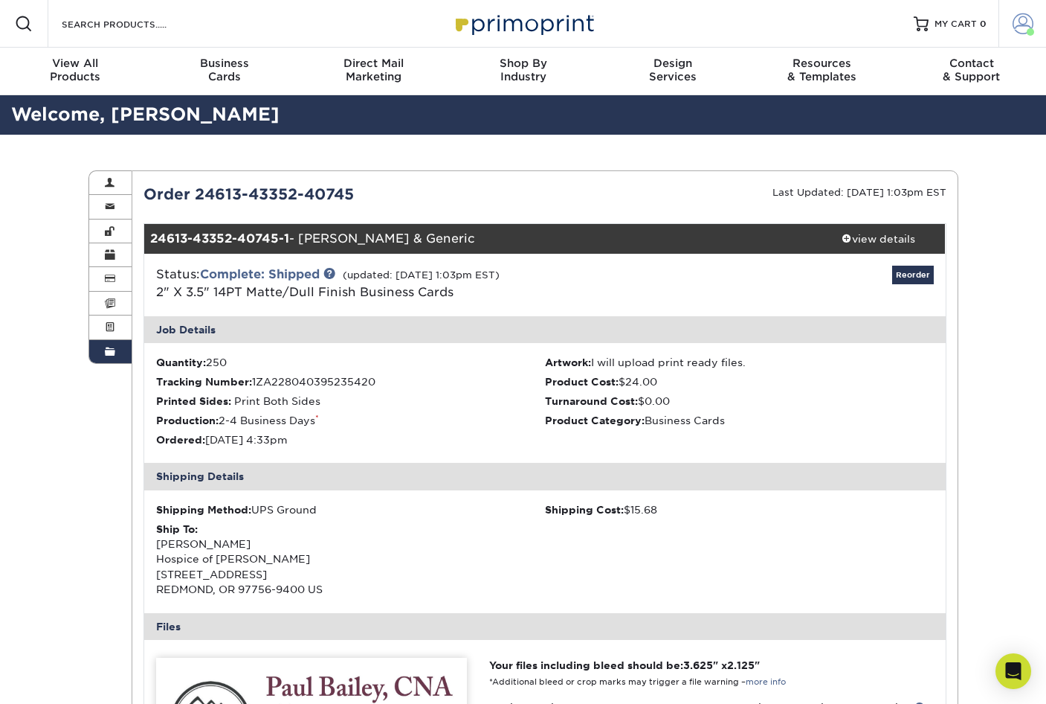
click at [1019, 25] on span at bounding box center [1023, 23] width 21 height 21
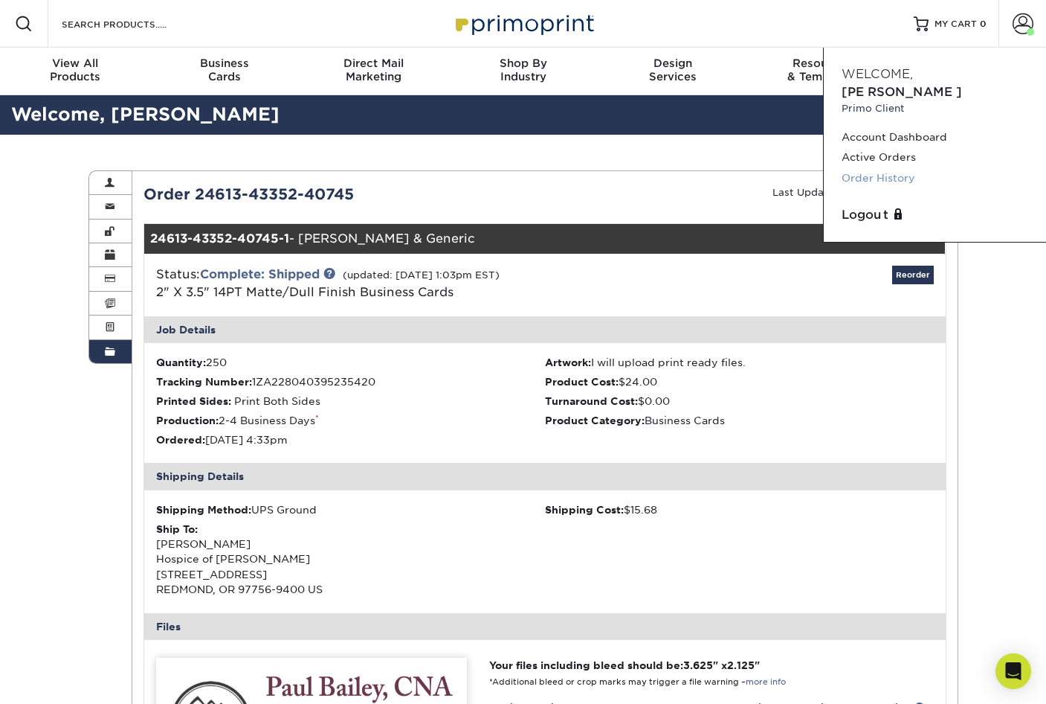
click at [912, 168] on link "Order History" at bounding box center [935, 178] width 187 height 20
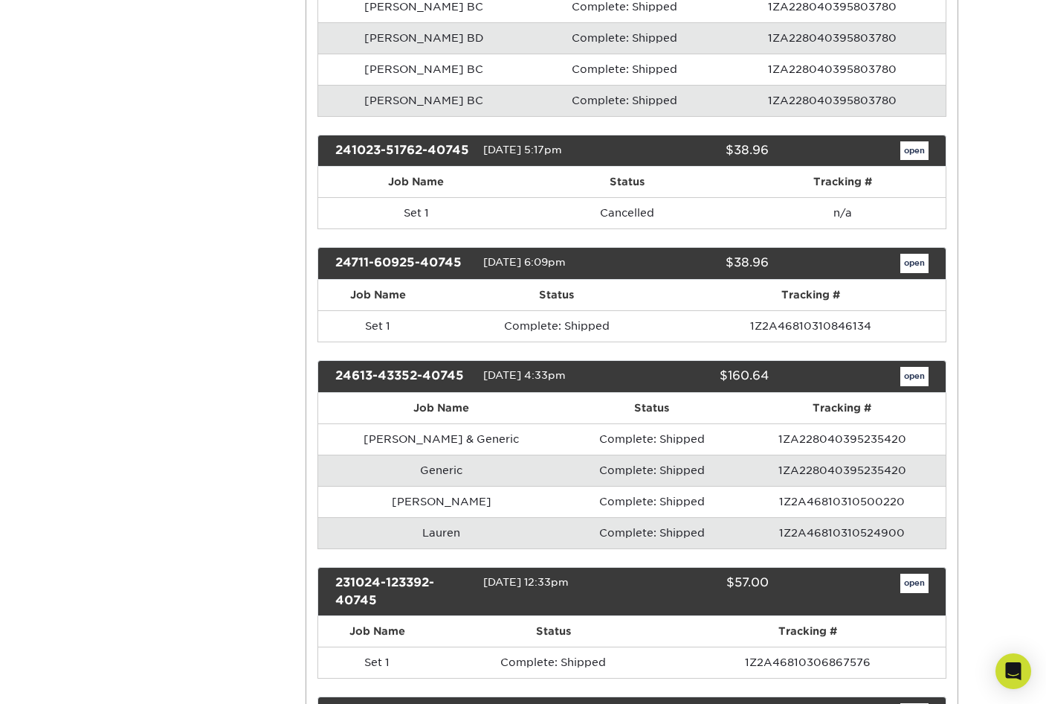
scroll to position [744, 0]
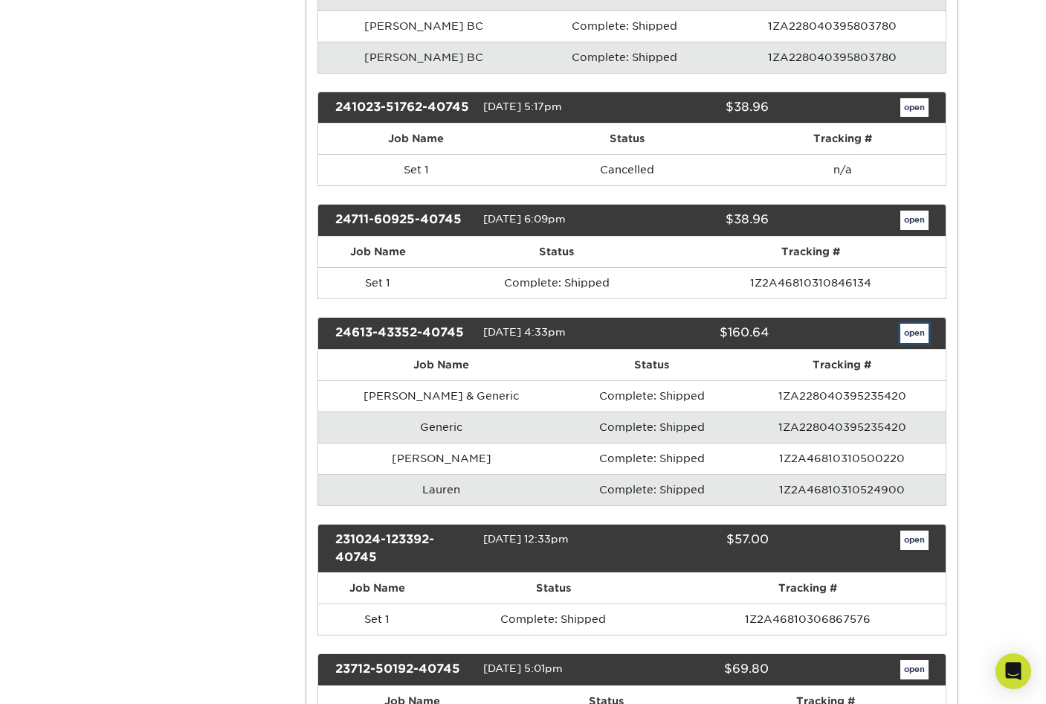
click at [913, 335] on link "open" at bounding box center [915, 332] width 28 height 19
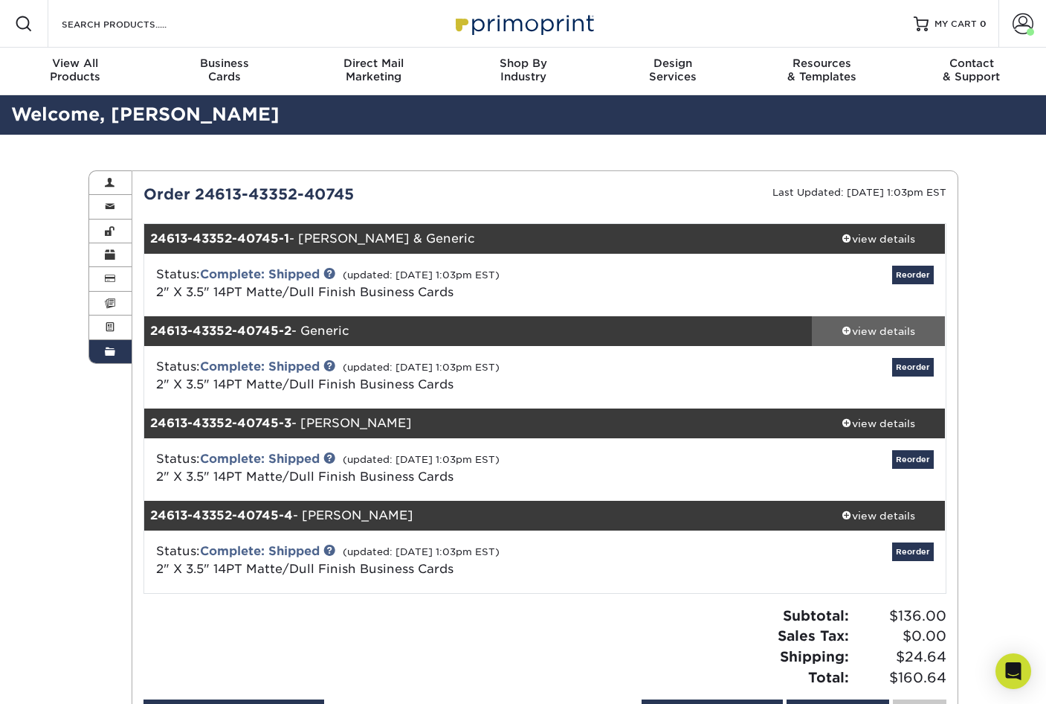
click at [889, 327] on div "view details" at bounding box center [879, 330] width 134 height 15
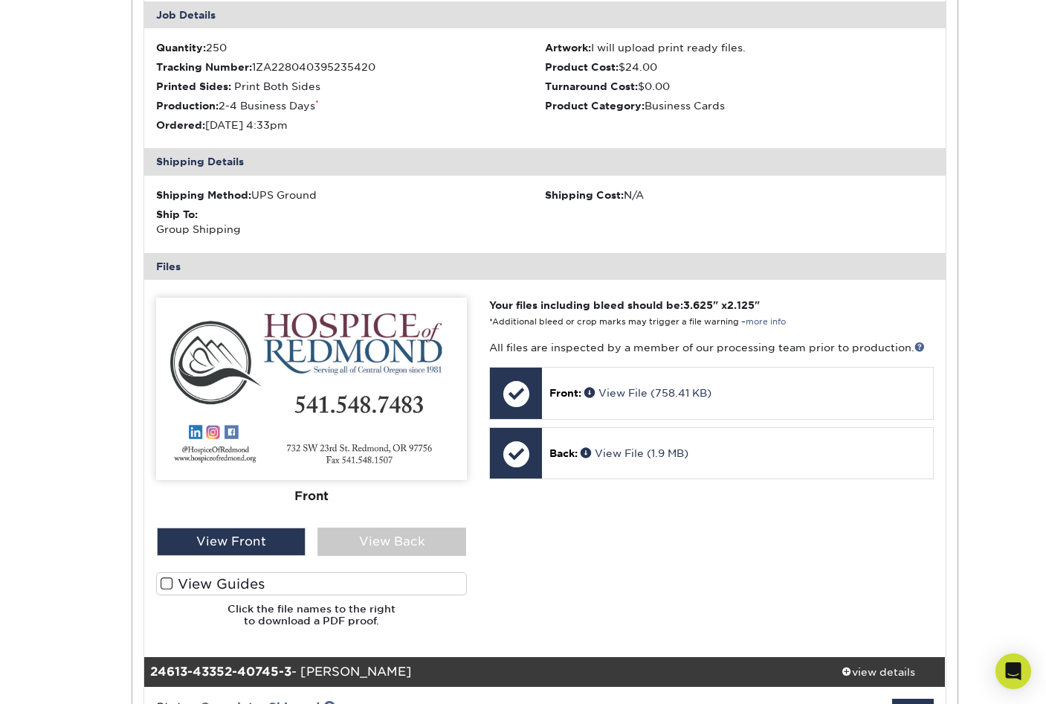
scroll to position [446, 0]
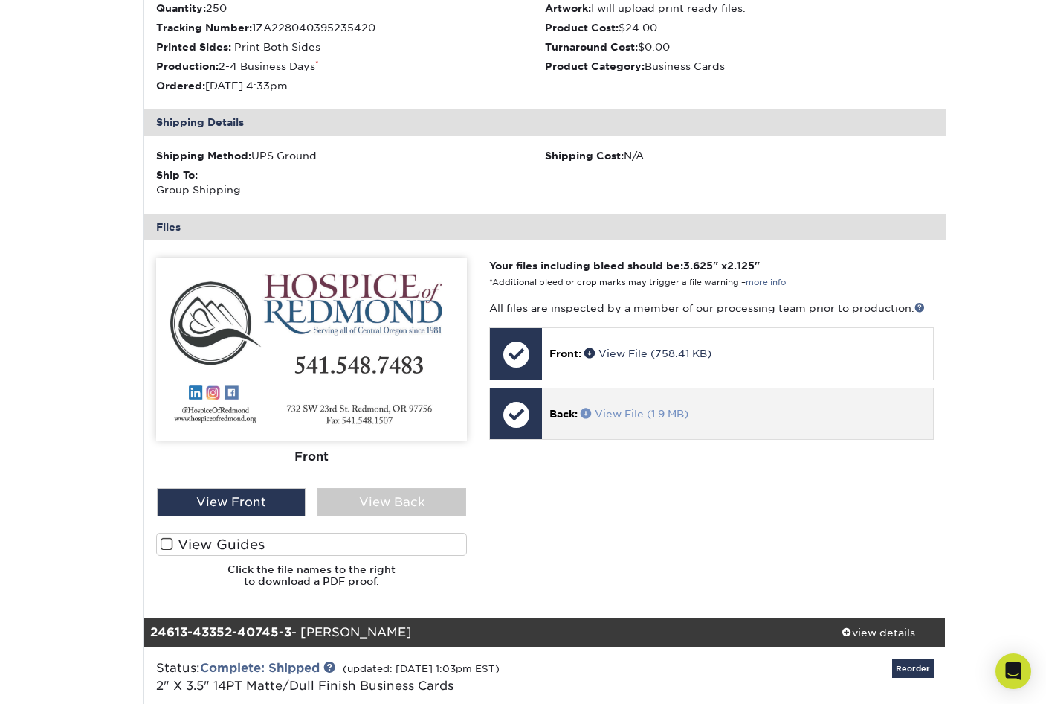
click at [607, 414] on link "View File (1.9 MB)" at bounding box center [635, 414] width 108 height 12
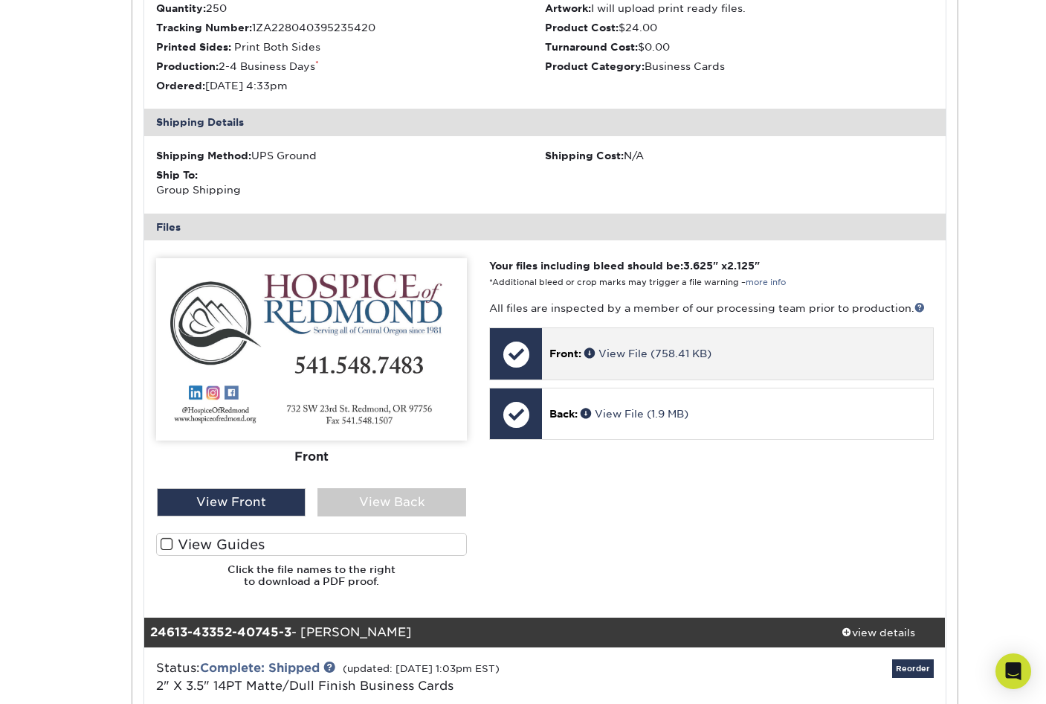
click at [632, 346] on p "Front: View File (758.41 KB)" at bounding box center [738, 353] width 376 height 15
click at [625, 350] on link "View File (758.41 KB)" at bounding box center [648, 353] width 127 height 12
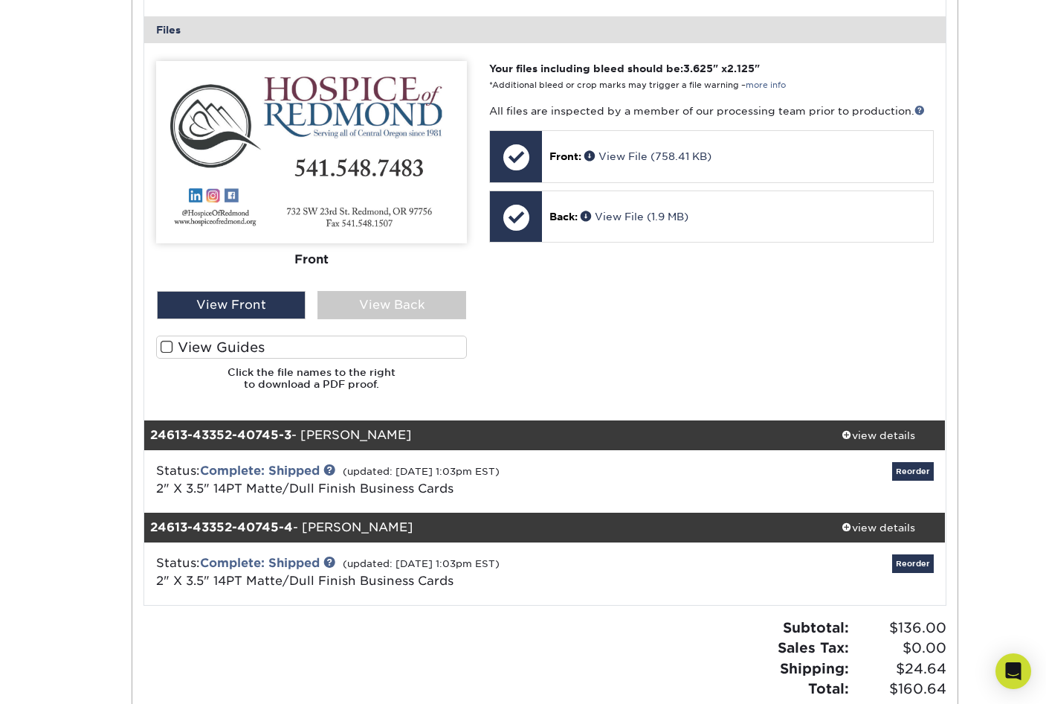
scroll to position [595, 0]
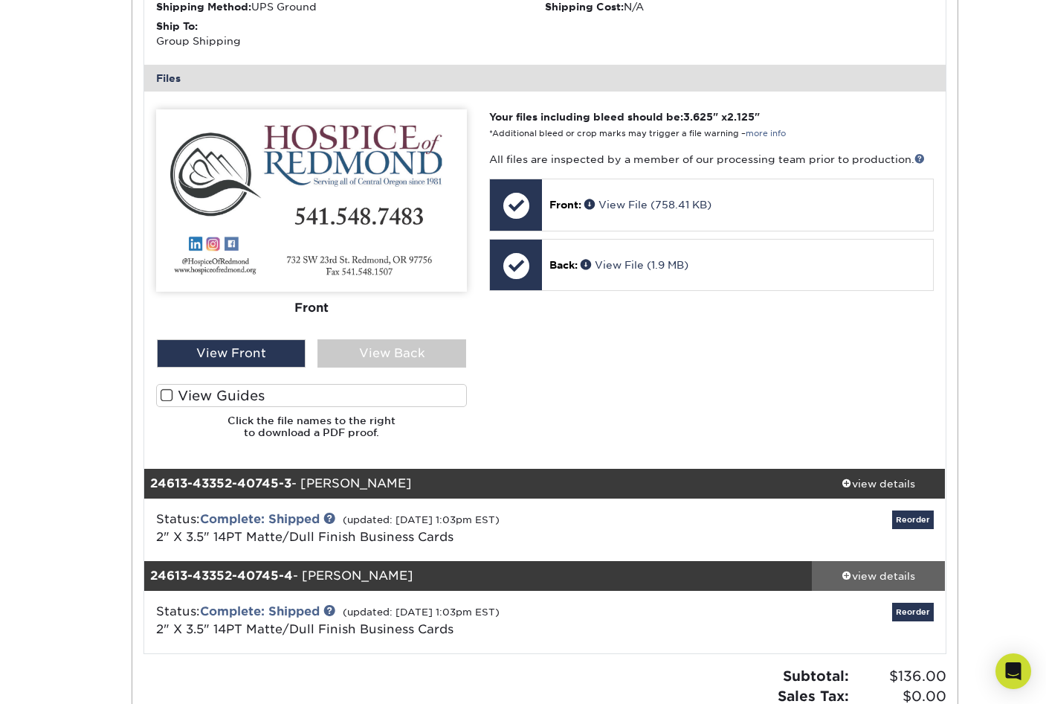
click at [889, 572] on div "view details" at bounding box center [879, 574] width 134 height 15
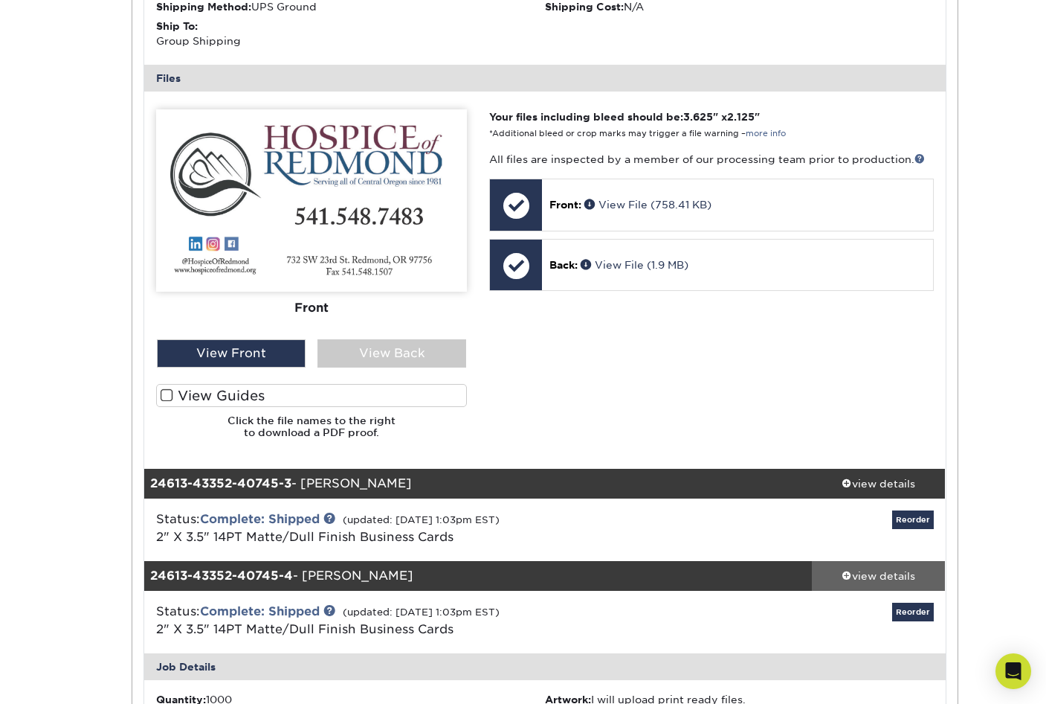
click at [890, 575] on div "view details" at bounding box center [879, 574] width 134 height 15
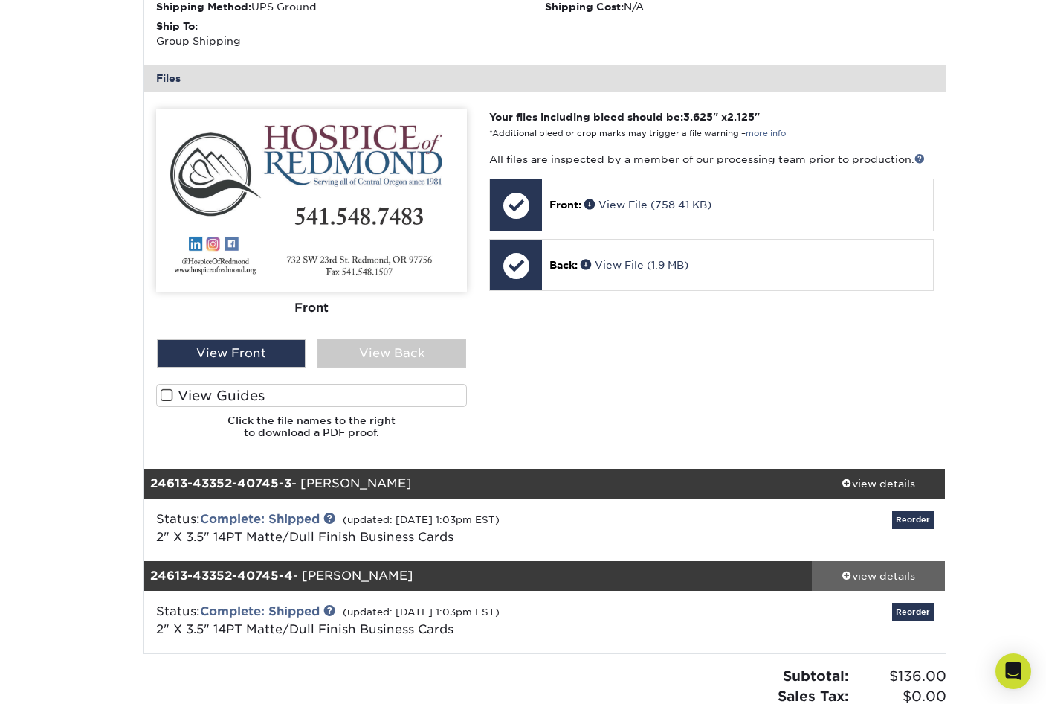
click at [888, 572] on div "view details" at bounding box center [879, 574] width 134 height 15
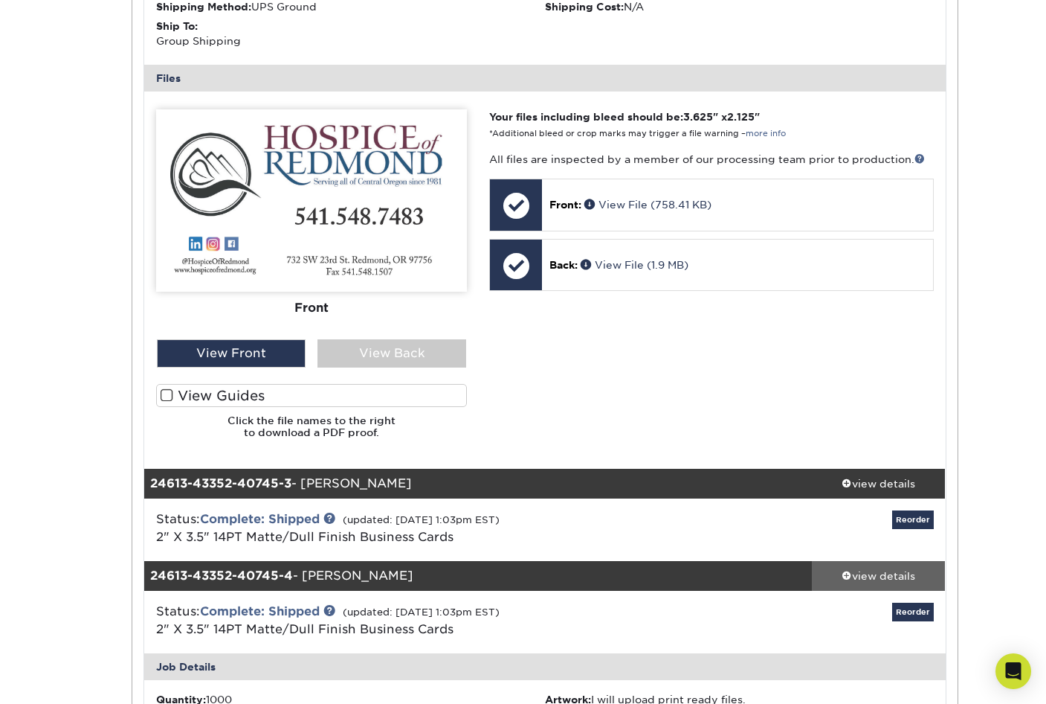
click at [881, 569] on div "view details" at bounding box center [879, 574] width 134 height 15
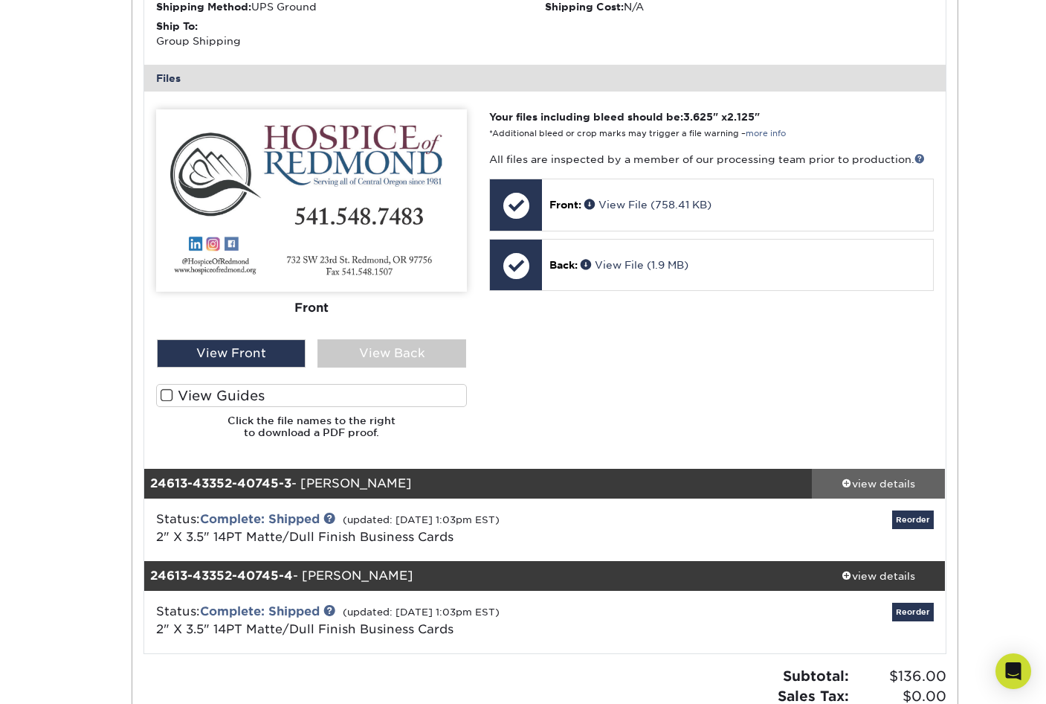
click at [878, 479] on div "view details" at bounding box center [879, 482] width 134 height 15
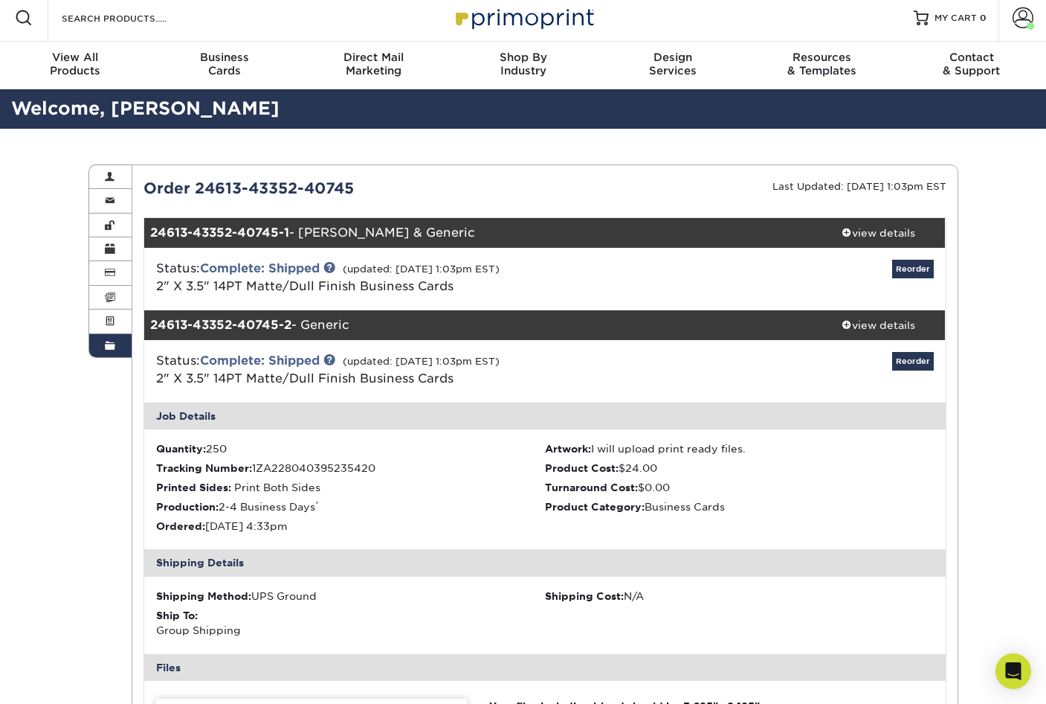
scroll to position [0, 0]
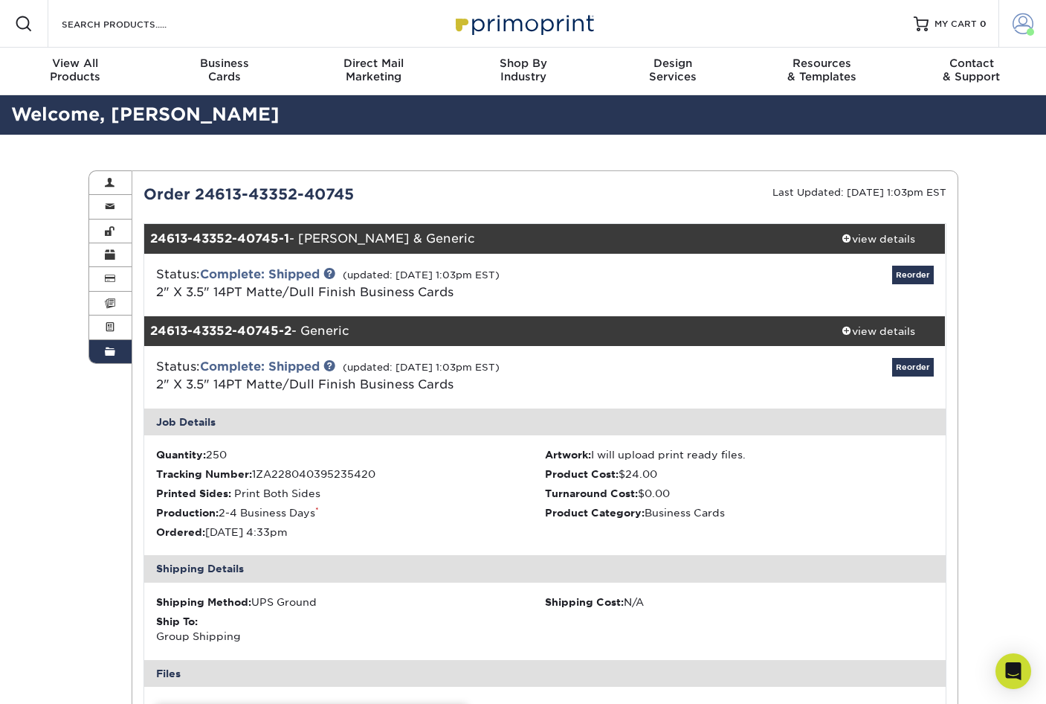
click at [1020, 20] on span at bounding box center [1023, 23] width 21 height 21
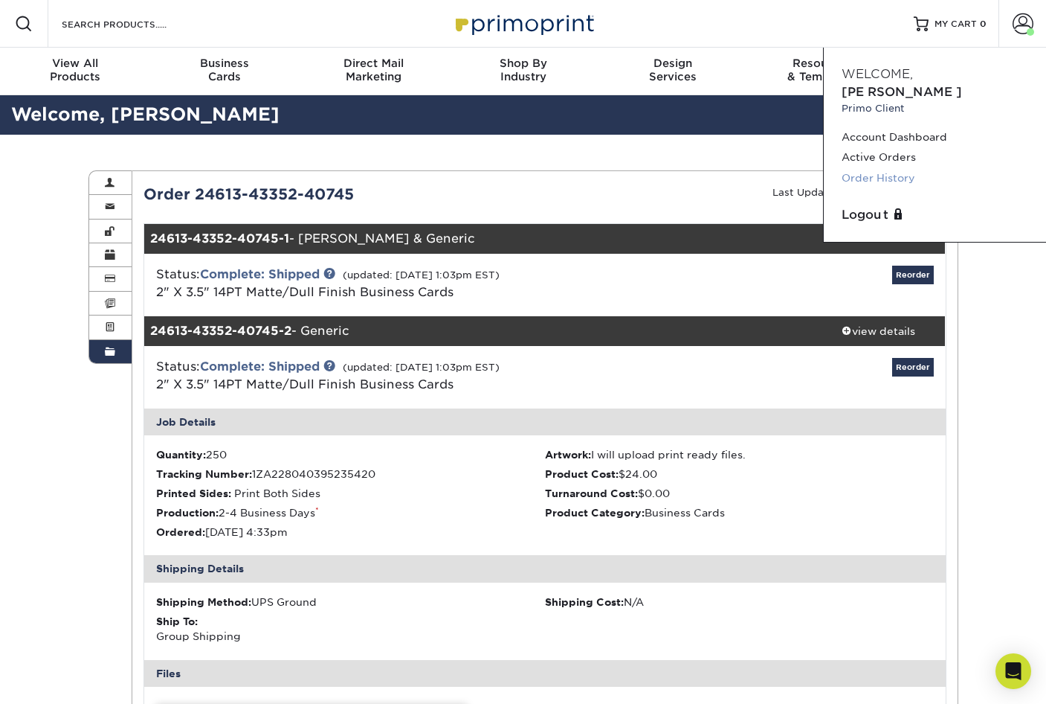
click at [912, 168] on link "Order History" at bounding box center [935, 178] width 187 height 20
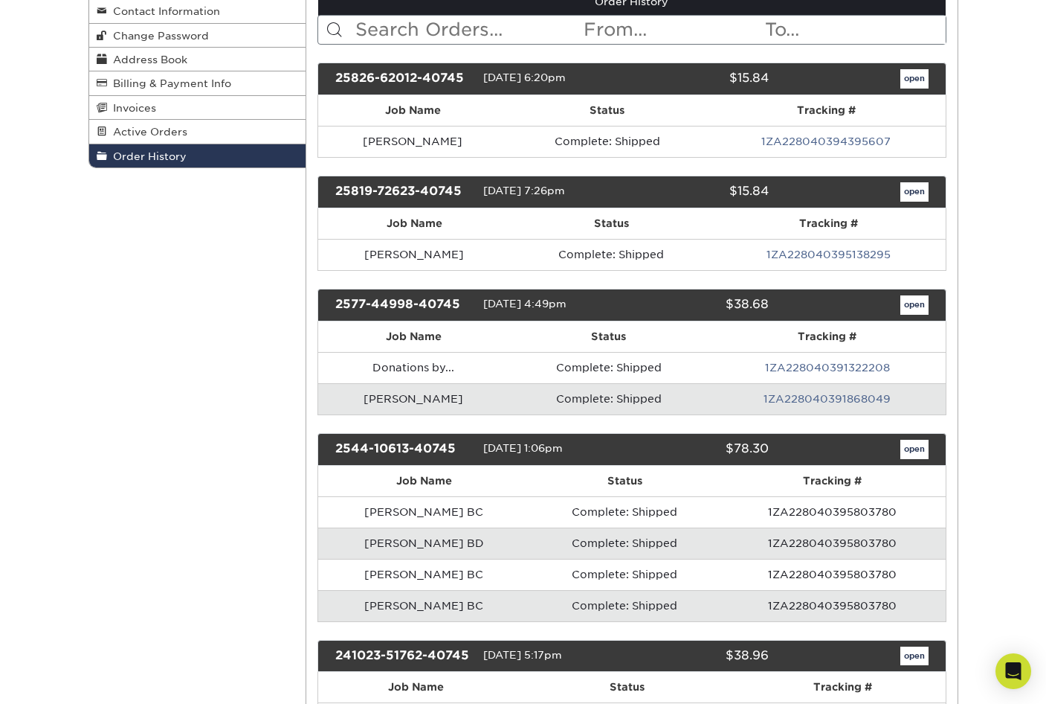
scroll to position [297, 0]
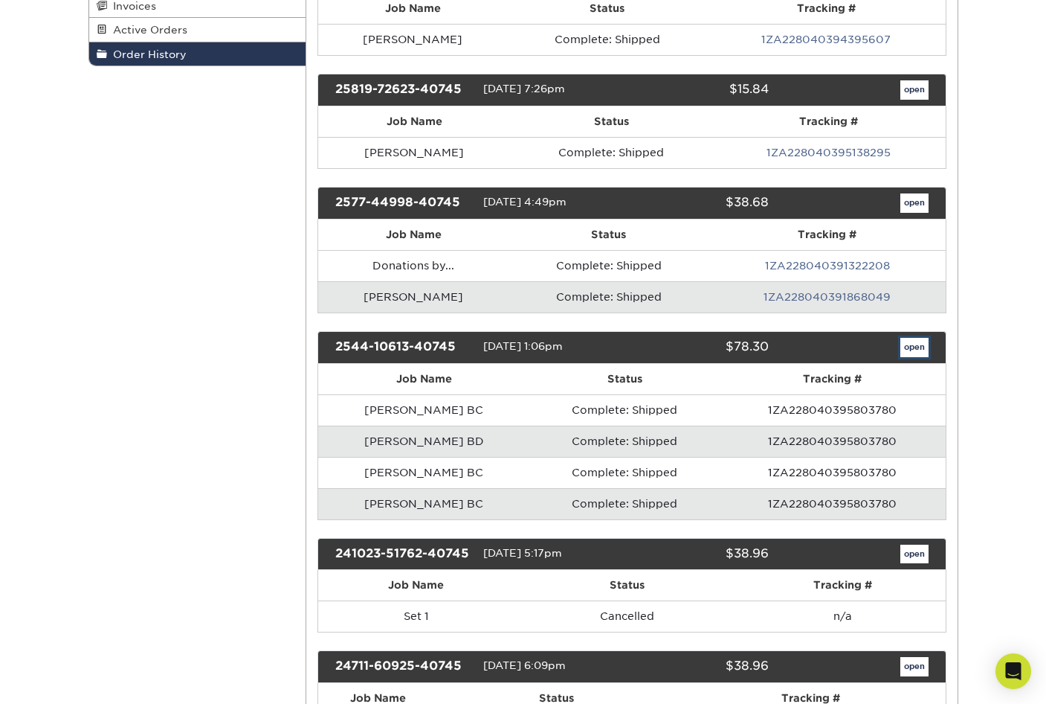
click at [911, 345] on link "open" at bounding box center [915, 347] width 28 height 19
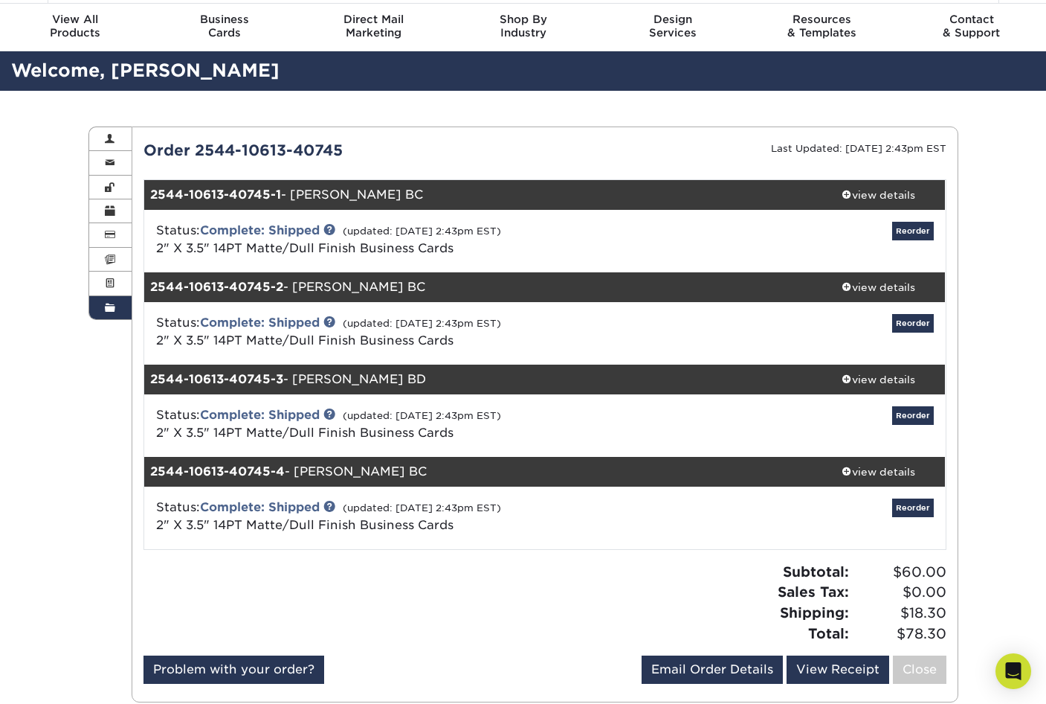
scroll to position [74, 0]
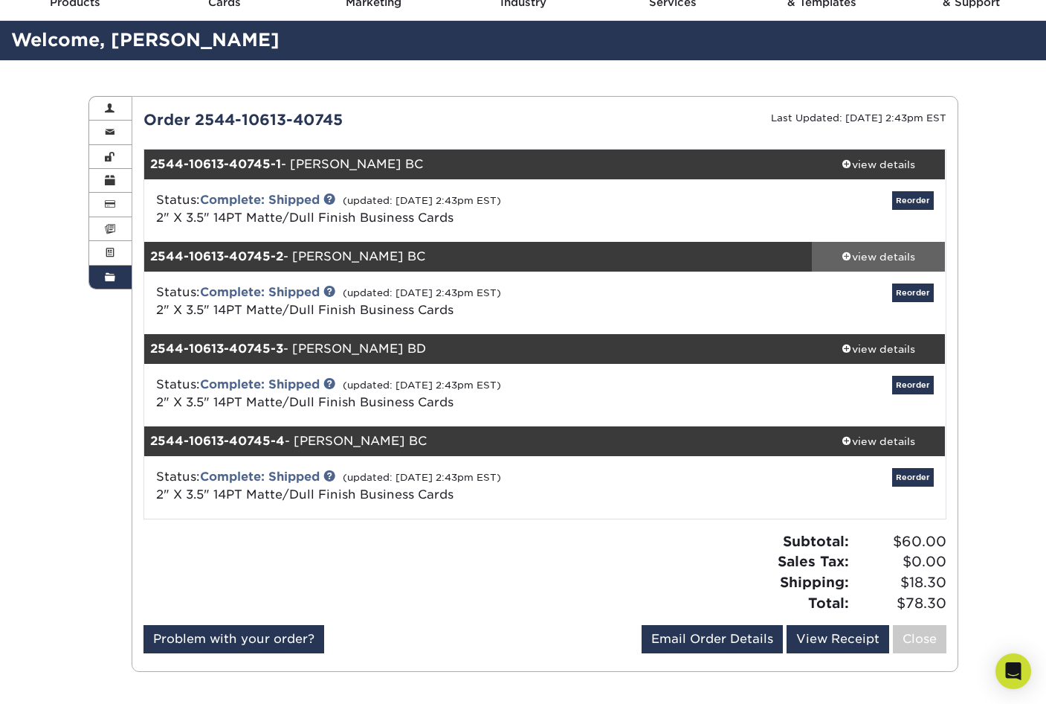
click at [883, 254] on div "view details" at bounding box center [879, 256] width 134 height 15
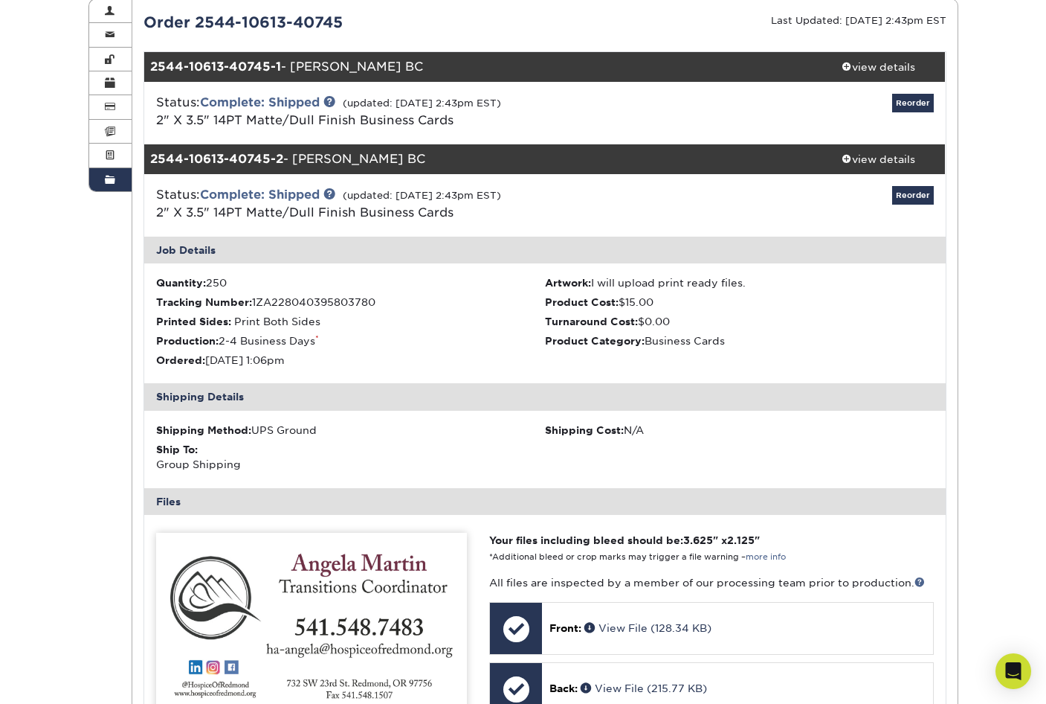
scroll to position [0, 0]
